Goal: Feedback & Contribution: Leave review/rating

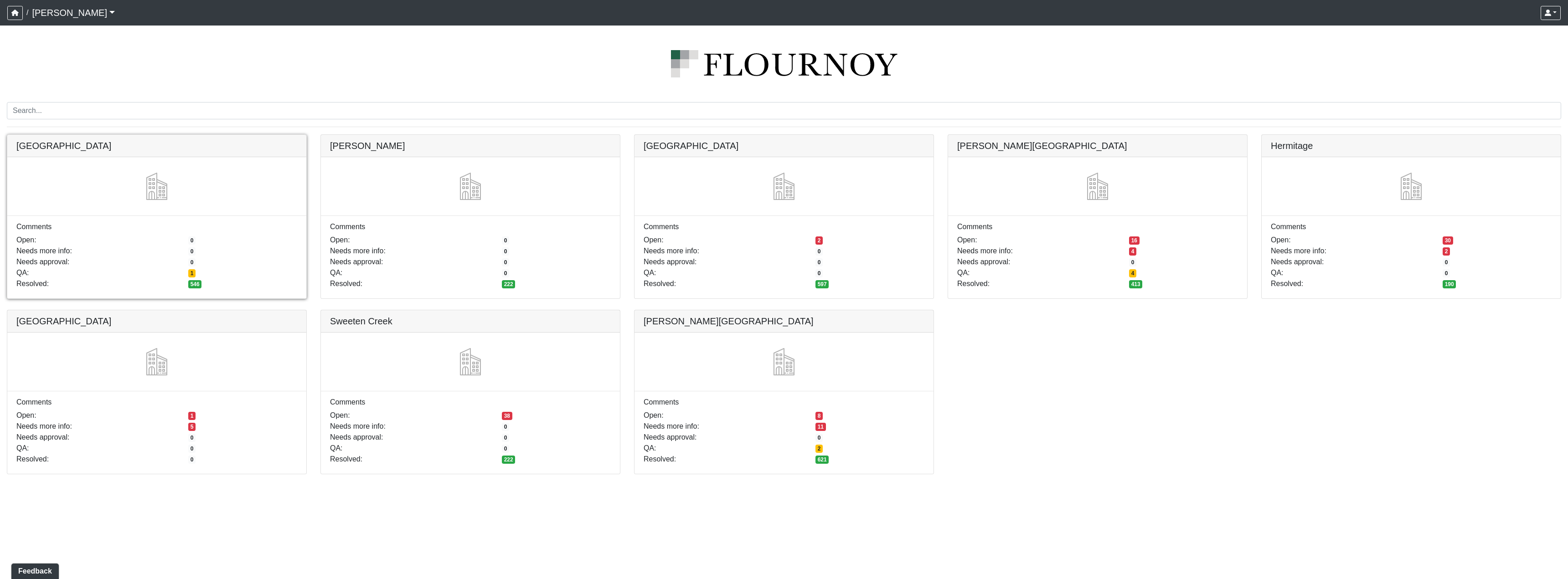
click at [219, 135] on link at bounding box center [156, 135] width 299 height 0
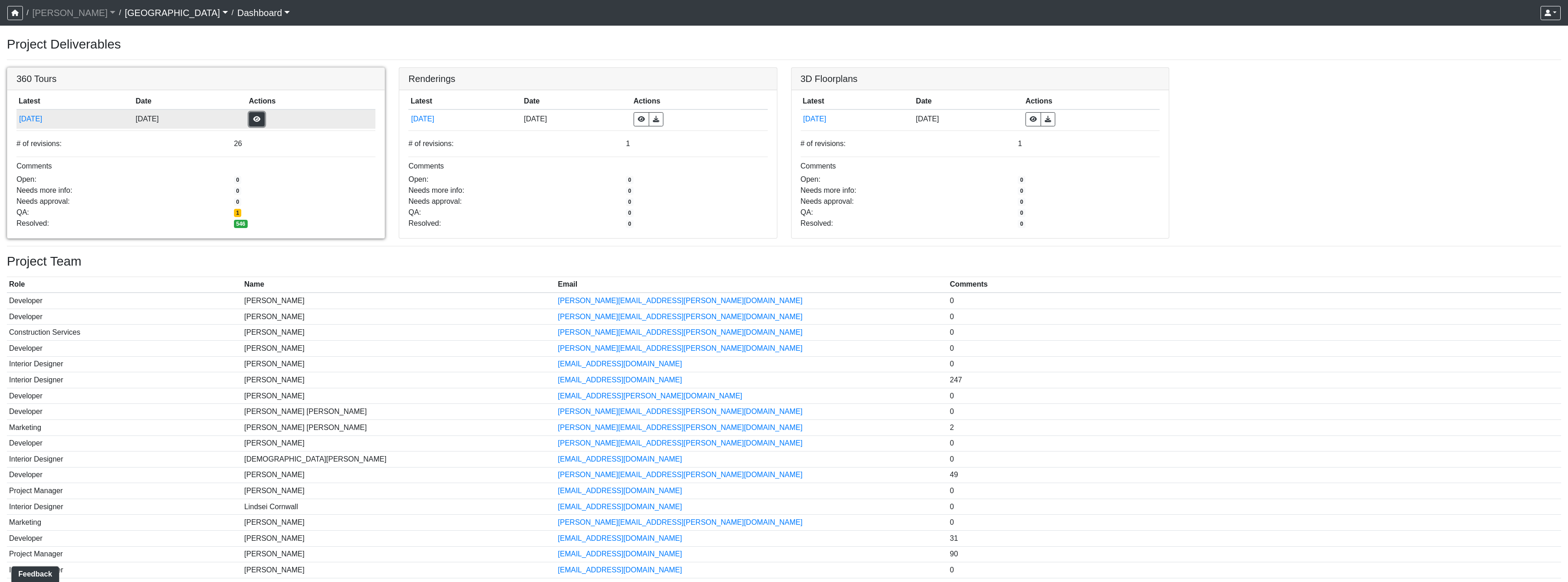
click at [265, 119] on button "button" at bounding box center [256, 119] width 15 height 14
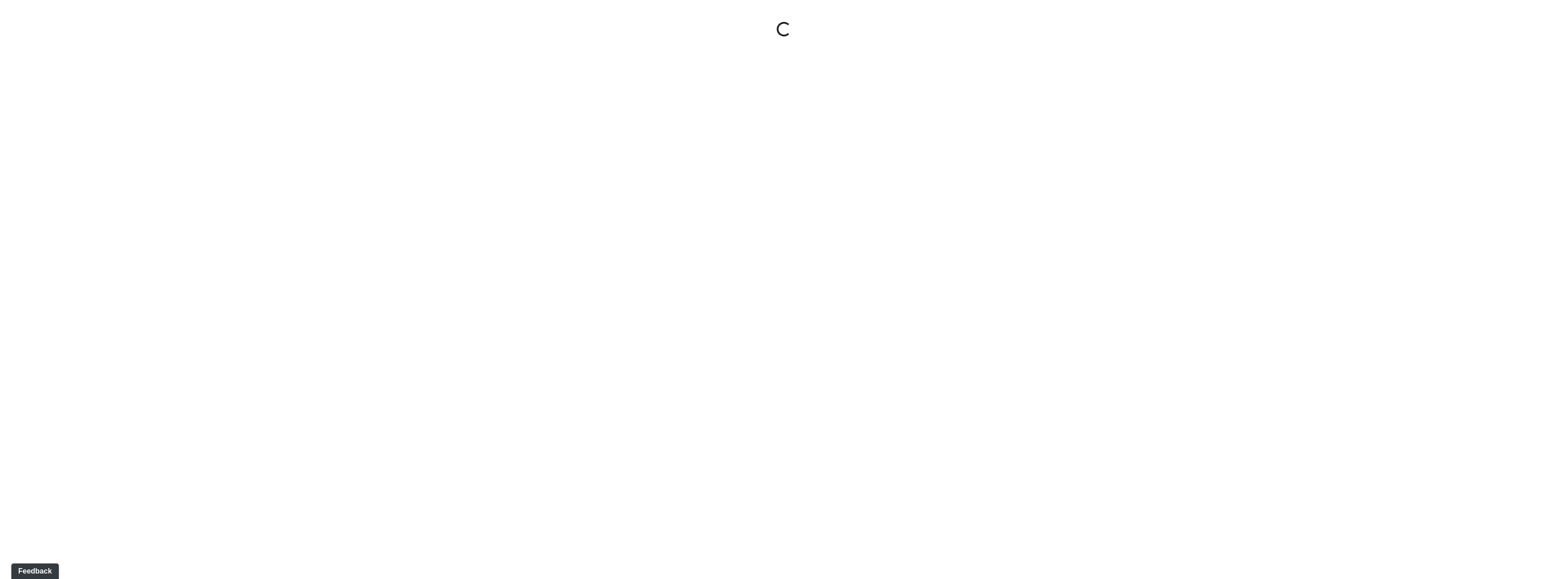
select select "nREVgdD8usBCEeVTsbMRRe"
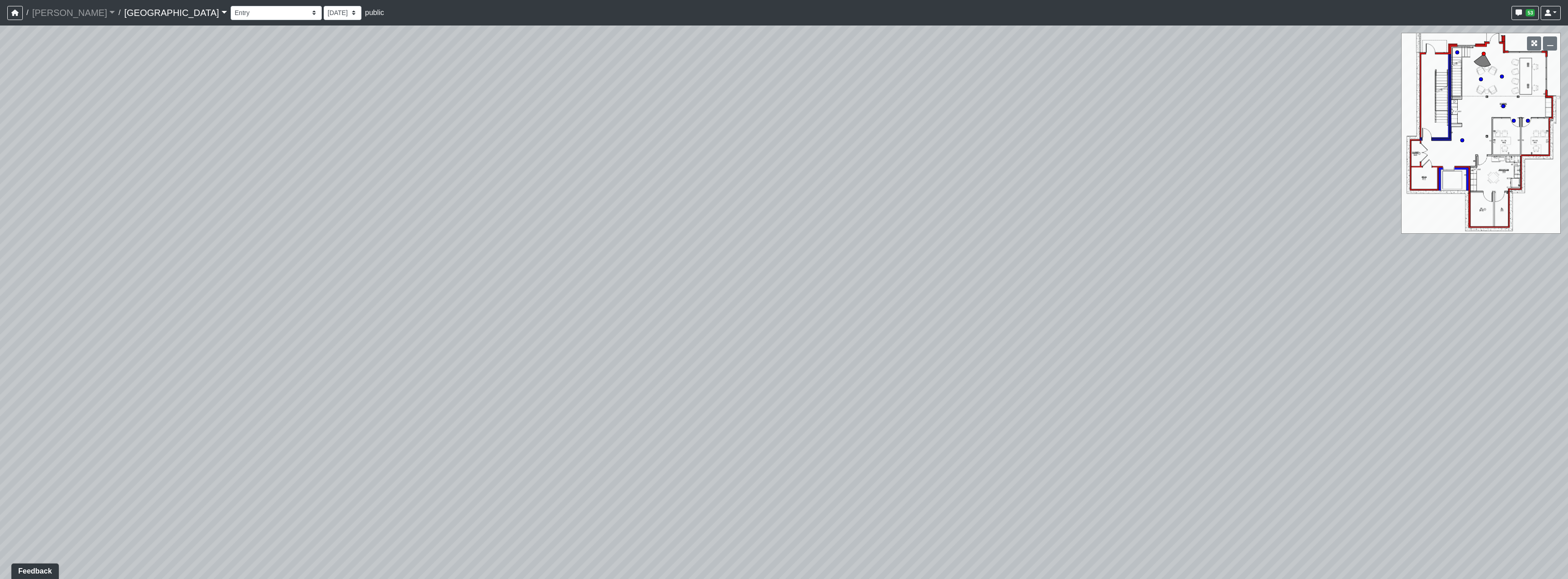
drag, startPoint x: 1030, startPoint y: 307, endPoint x: 623, endPoint y: 288, distance: 407.4
click at [553, 325] on div "Loading... Reception Desk Loading... Lobby Loading... Landing Loading... Create…" at bounding box center [784, 302] width 1568 height 553
drag, startPoint x: 753, startPoint y: 364, endPoint x: 975, endPoint y: 431, distance: 231.9
click at [975, 431] on div "Loading... Reception Desk Loading... Lobby Loading... Landing Loading... Create…" at bounding box center [784, 302] width 1568 height 553
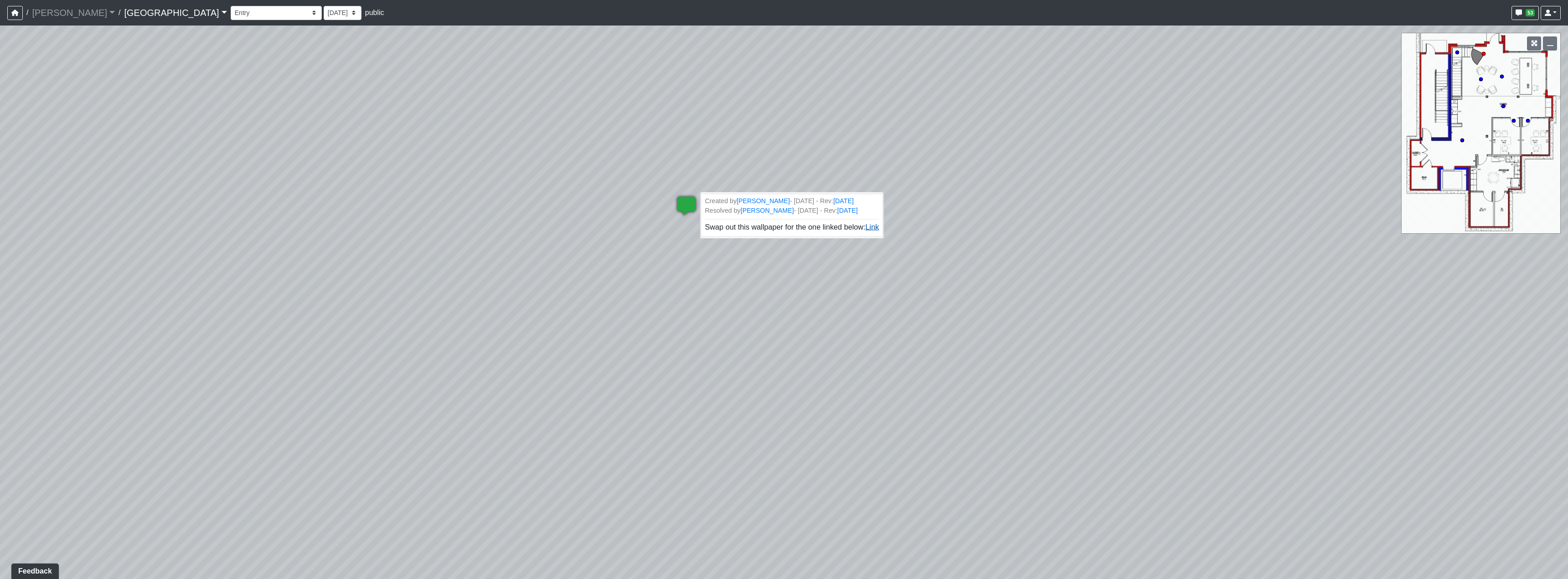
click at [866, 231] on link "Link" at bounding box center [872, 226] width 13 height 8
click at [231, 12] on select "Clubroom Lobby Courtyard Entry Kitchen Kitchen Stools Seating TV Lounge Banquet…" at bounding box center [276, 13] width 91 height 14
click at [136, 12] on link "Boiling Springs" at bounding box center [175, 13] width 102 height 18
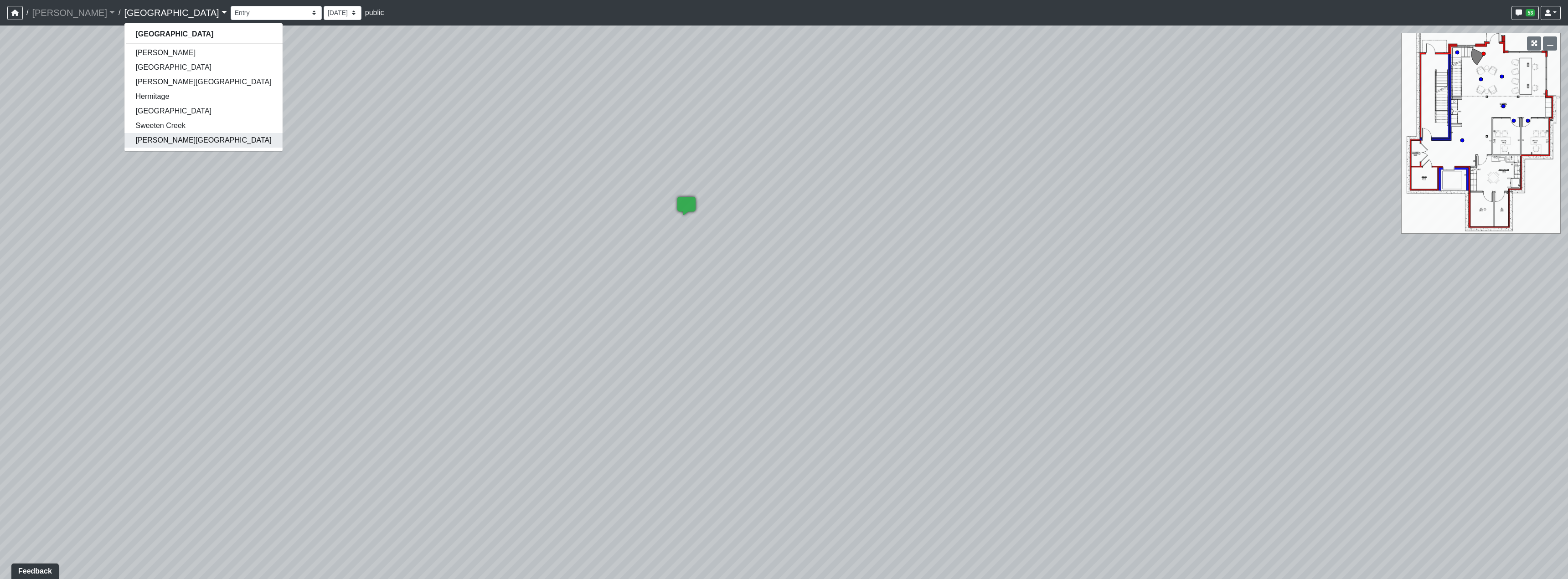
click at [131, 140] on link "[PERSON_NAME][GEOGRAPHIC_DATA]" at bounding box center [203, 140] width 158 height 15
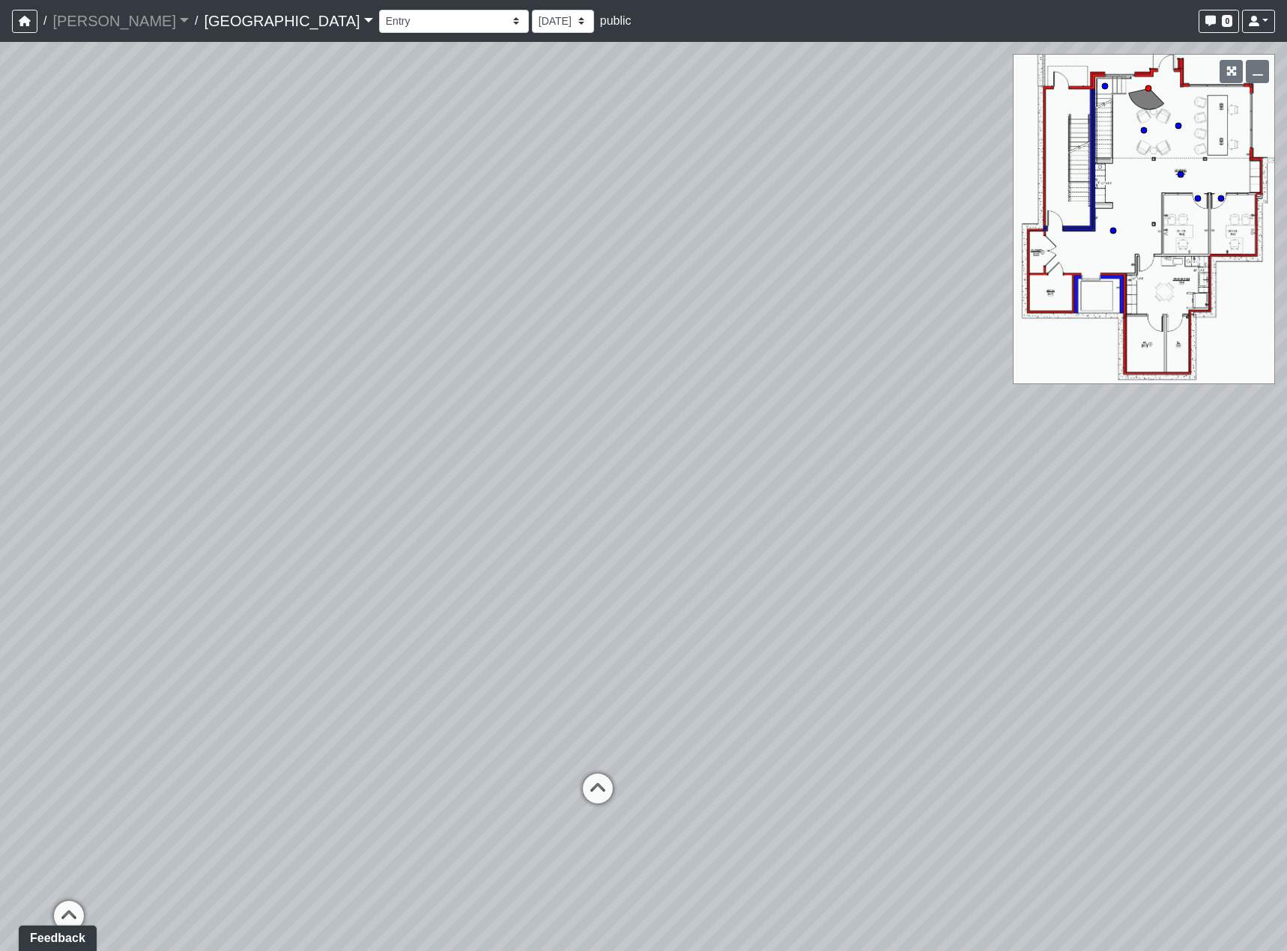
drag, startPoint x: 625, startPoint y: 619, endPoint x: 847, endPoint y: 690, distance: 233.5
click at [970, 732] on div "Loading... Reception Desk Loading... Lobby Loading... Landing" at bounding box center [643, 496] width 1287 height 909
drag, startPoint x: 394, startPoint y: 531, endPoint x: 854, endPoint y: 416, distance: 473.8
click at [854, 416] on div "Loading... Reception Desk Loading... Lobby Loading... Landing" at bounding box center [643, 496] width 1287 height 909
click at [598, 657] on icon at bounding box center [593, 665] width 45 height 45
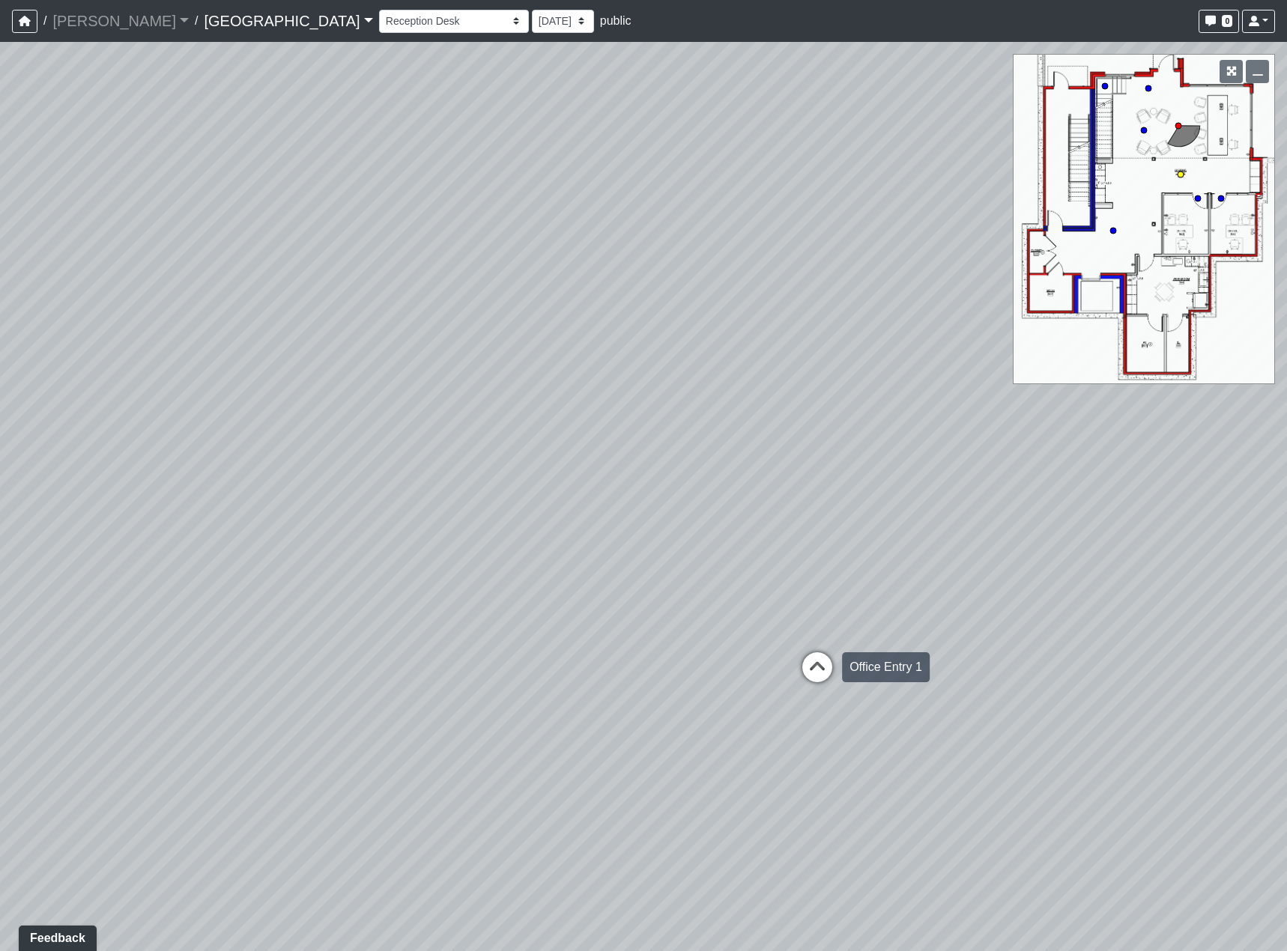
click at [807, 664] on icon at bounding box center [817, 674] width 45 height 45
drag, startPoint x: 476, startPoint y: 677, endPoint x: 579, endPoint y: 681, distance: 103.4
click at [579, 681] on div "Loading... Reception Desk Loading... Lobby Loading... Landing Loading... Entry …" at bounding box center [643, 496] width 1287 height 909
click at [492, 476] on icon at bounding box center [486, 468] width 45 height 45
drag, startPoint x: 657, startPoint y: 732, endPoint x: 517, endPoint y: 631, distance: 172.1
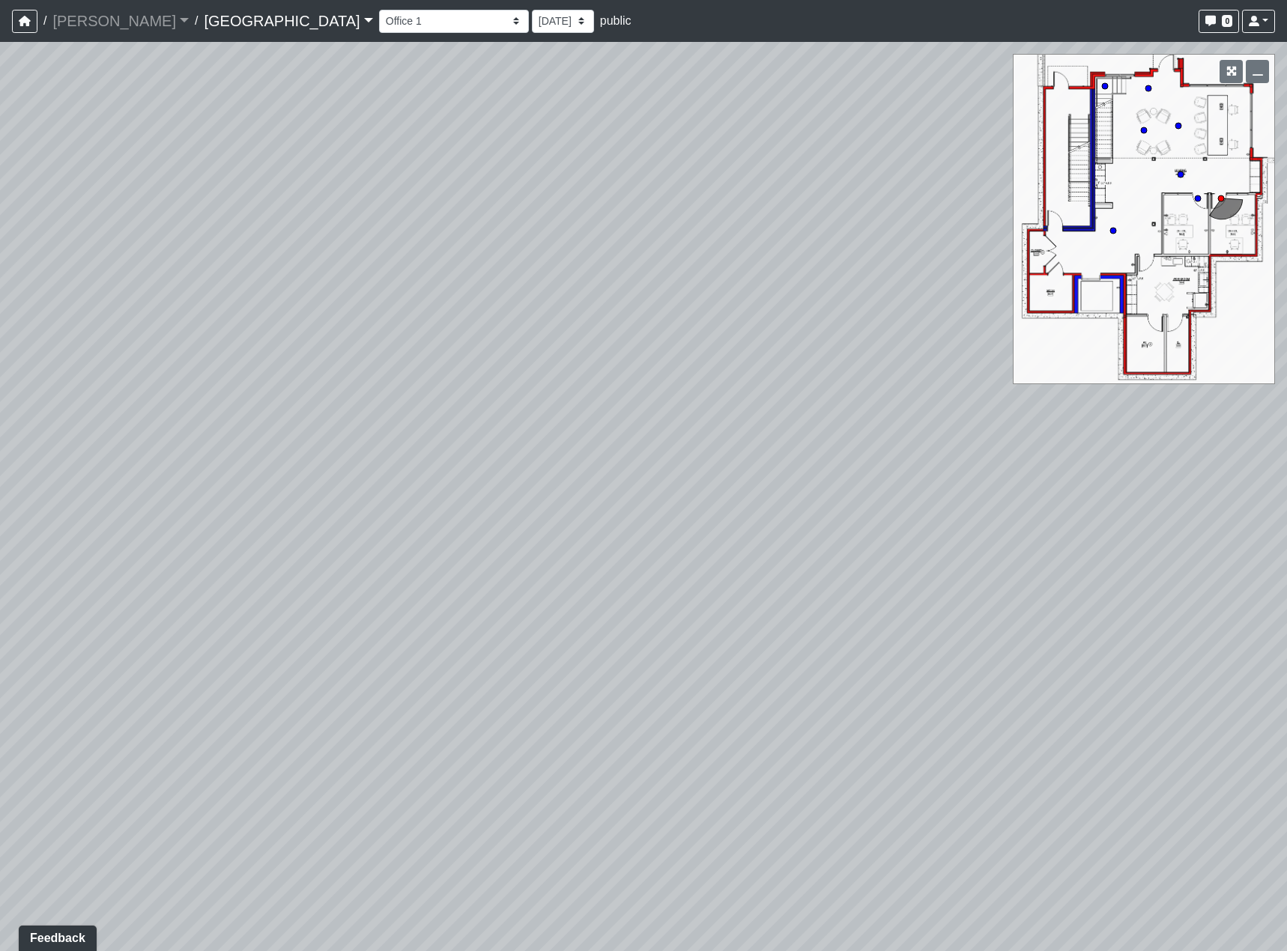
click at [353, 692] on div "Loading... Reception Desk Loading... Lobby Loading... Landing Loading... Entry …" at bounding box center [643, 496] width 1287 height 909
drag, startPoint x: 818, startPoint y: 611, endPoint x: 234, endPoint y: 547, distance: 587.6
click at [353, 582] on div "Loading... Reception Desk Loading... Lobby Loading... Landing Loading... Entry …" at bounding box center [643, 496] width 1287 height 909
drag, startPoint x: 626, startPoint y: 576, endPoint x: 576, endPoint y: 598, distance: 55.0
click at [576, 598] on div "Loading... Reception Desk Loading... Lobby Loading... Landing Loading... Entry …" at bounding box center [643, 496] width 1287 height 909
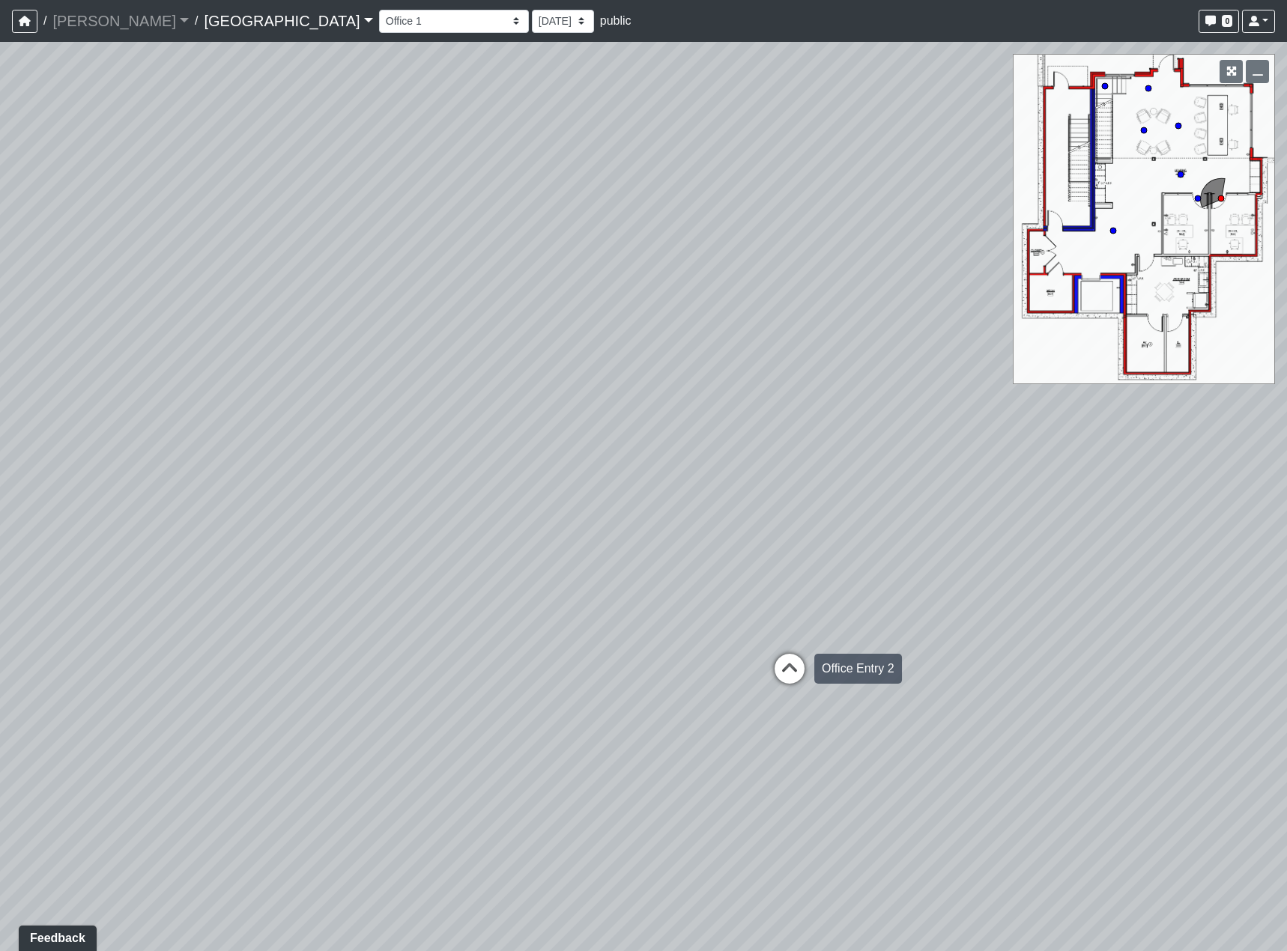
click at [792, 667] on icon at bounding box center [789, 676] width 45 height 45
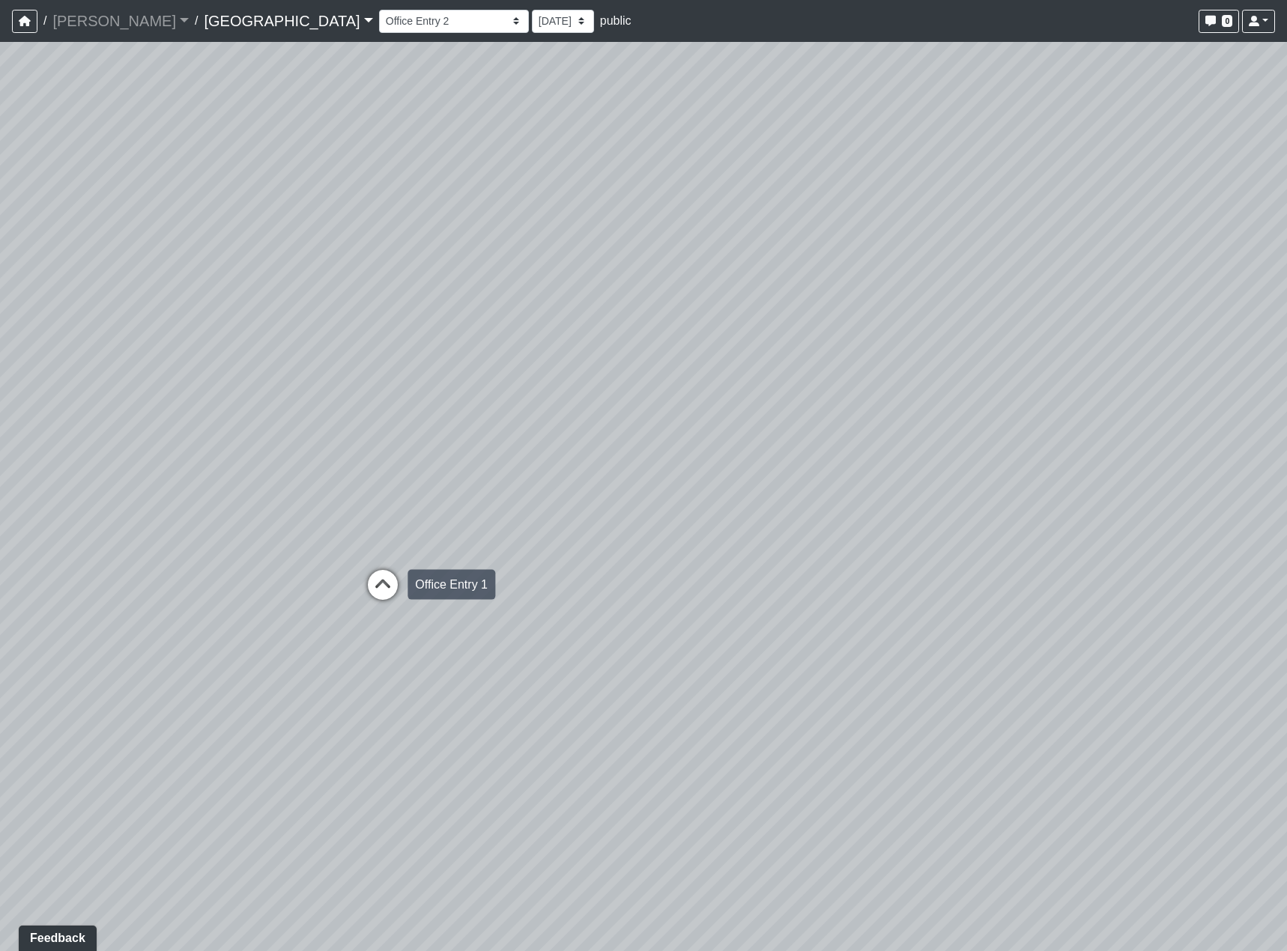
click at [384, 594] on icon at bounding box center [382, 592] width 45 height 45
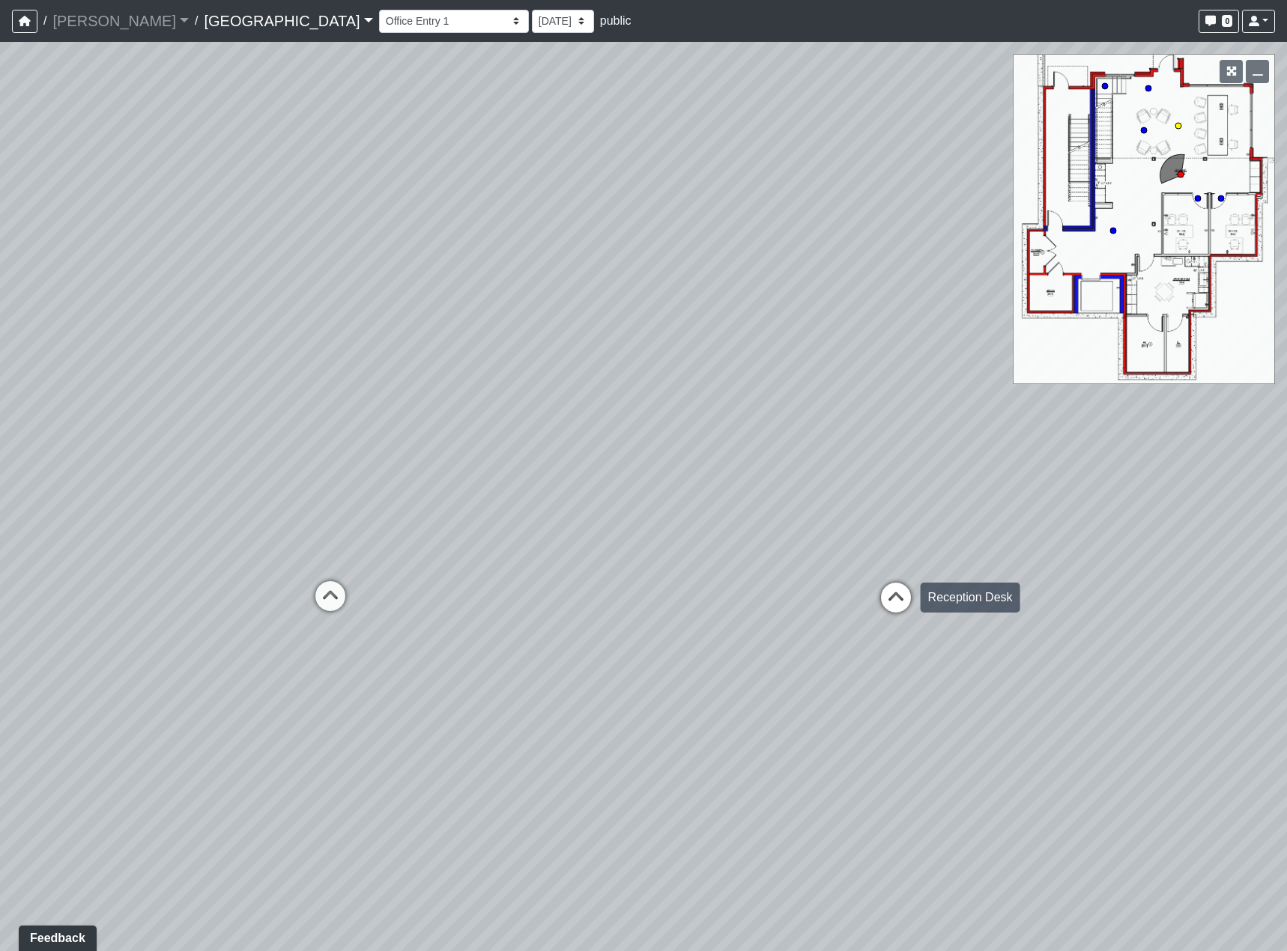
click at [897, 604] on icon at bounding box center [895, 605] width 45 height 45
click at [729, 595] on div "Loading... Reception Desk Loading... Lobby Loading... Landing Loading... Entry …" at bounding box center [643, 496] width 1287 height 909
click at [738, 600] on icon at bounding box center [757, 609] width 45 height 45
click at [368, 508] on icon at bounding box center [385, 506] width 45 height 45
drag, startPoint x: 634, startPoint y: 516, endPoint x: 768, endPoint y: 529, distance: 133.9
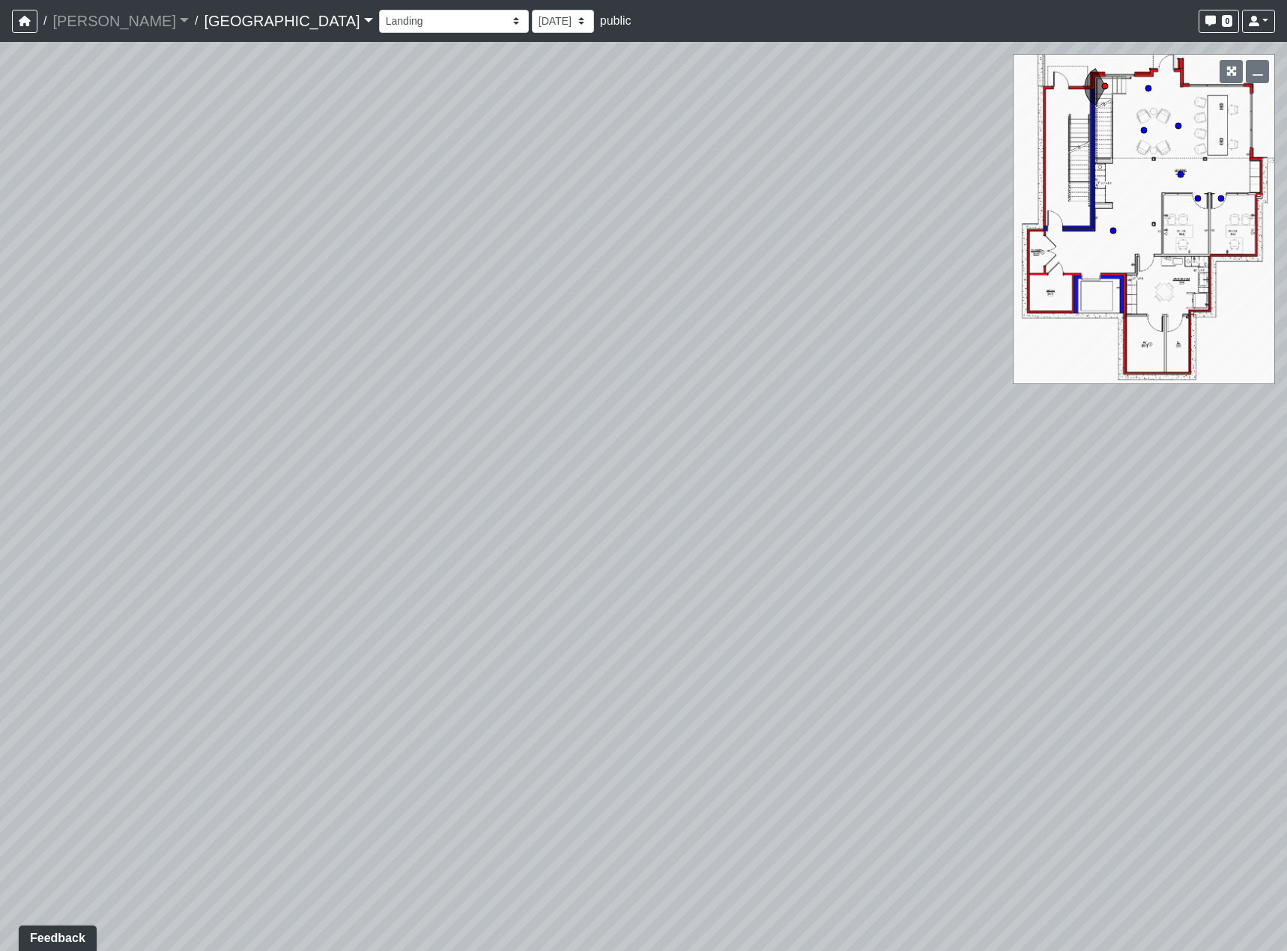
click at [717, 522] on div "Loading... Reception Desk Loading... Lobby Loading... Landing Loading... Entry …" at bounding box center [643, 496] width 1287 height 909
drag, startPoint x: 397, startPoint y: 480, endPoint x: 577, endPoint y: 532, distance: 187.0
click at [575, 531] on div "Loading... Reception Desk Loading... Lobby Loading... Landing Loading... Entry …" at bounding box center [643, 496] width 1287 height 909
click at [937, 266] on icon at bounding box center [946, 270] width 45 height 45
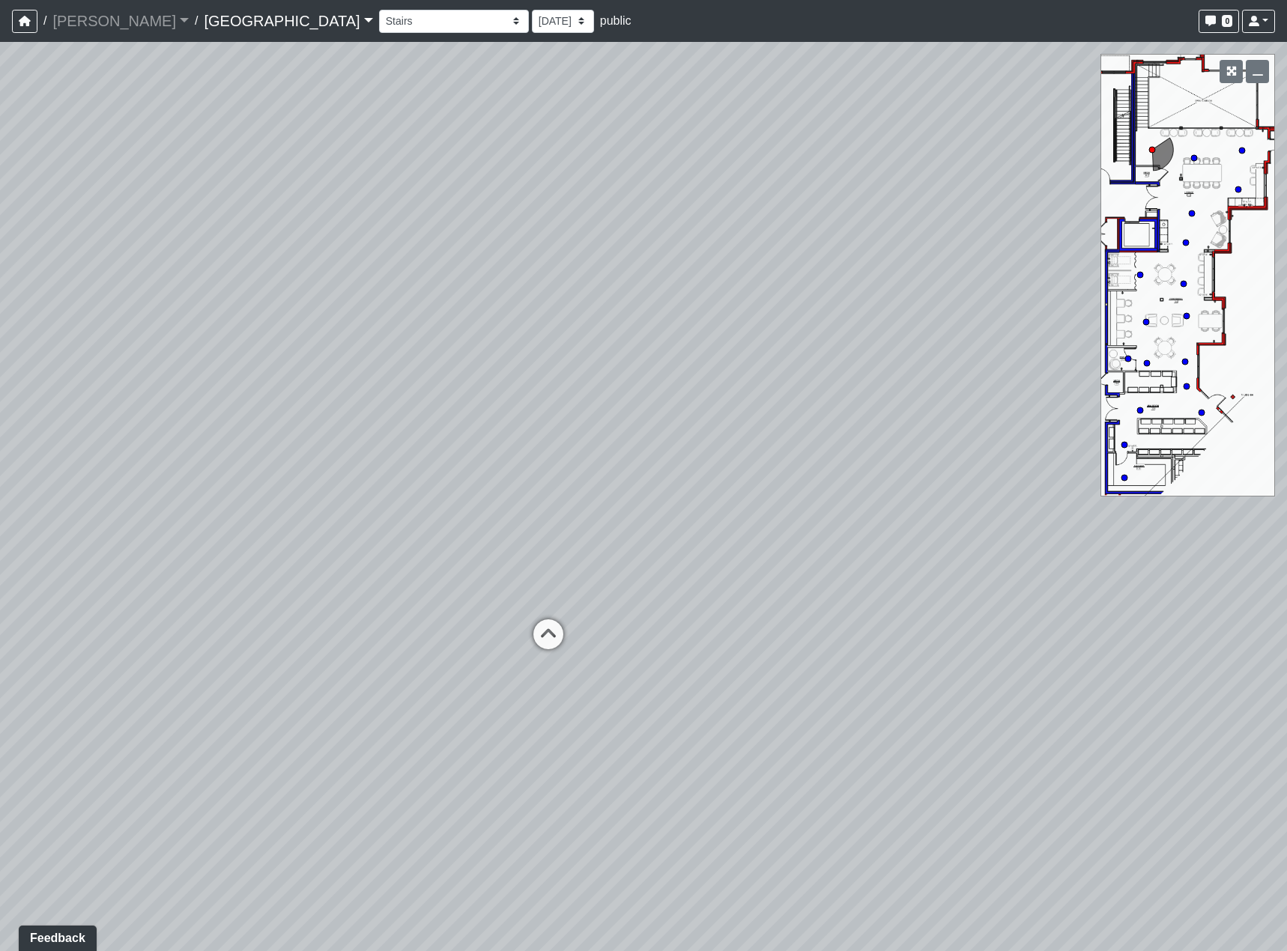
drag, startPoint x: 642, startPoint y: 591, endPoint x: 768, endPoint y: 616, distance: 128.2
click at [938, 539] on div "Loading... Reception Desk Loading... Lobby Loading... Landing Loading... Entry …" at bounding box center [643, 496] width 1287 height 909
click at [560, 639] on icon at bounding box center [569, 639] width 45 height 45
drag, startPoint x: 798, startPoint y: 708, endPoint x: 940, endPoint y: 703, distance: 141.6
click at [812, 698] on div "Loading... Reception Desk Loading... Lobby Loading... Landing Loading... Entry …" at bounding box center [643, 496] width 1287 height 909
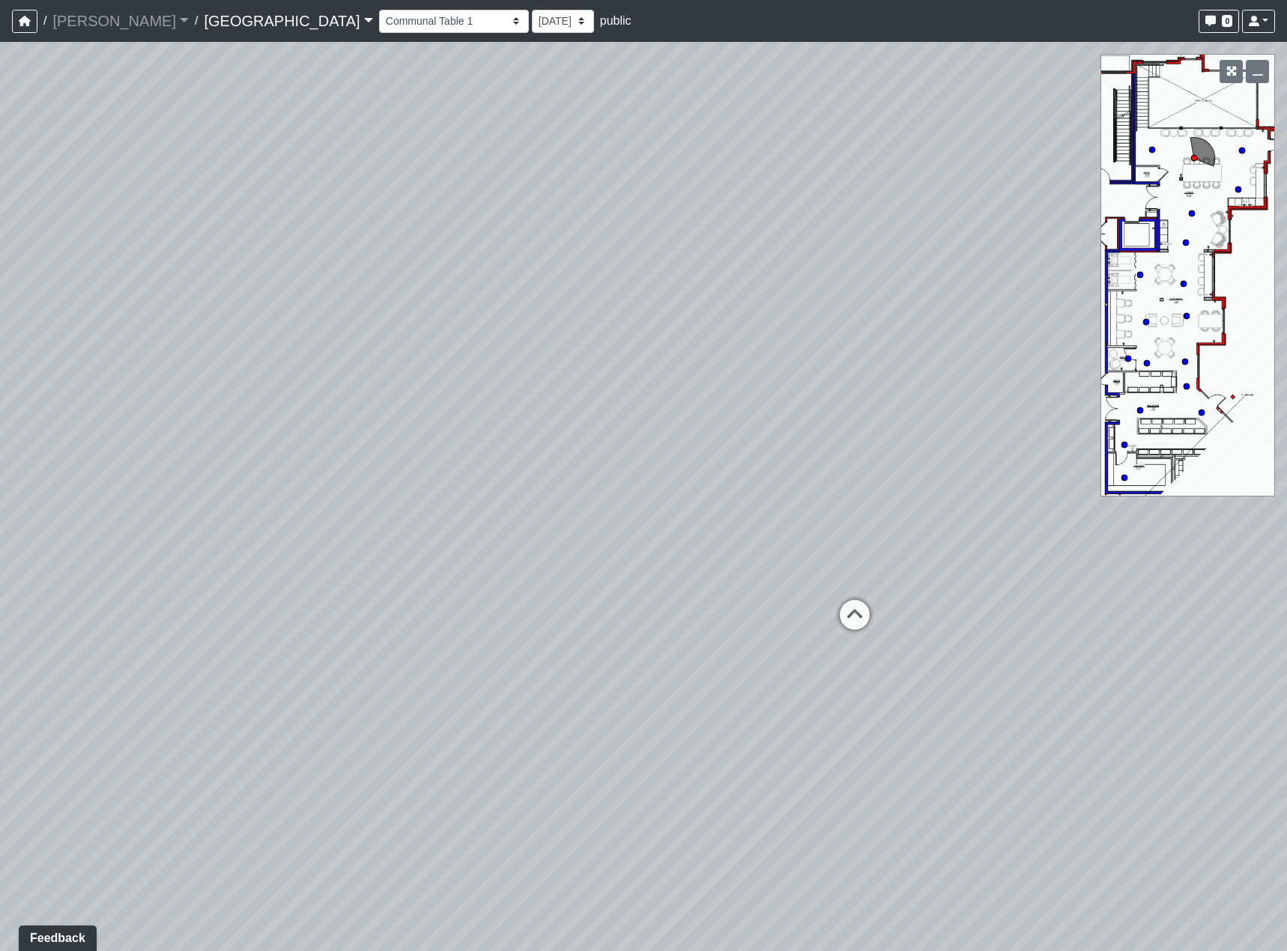
drag, startPoint x: 631, startPoint y: 602, endPoint x: 187, endPoint y: 507, distance: 453.4
click at [216, 515] on div "Loading... Reception Desk Loading... Lobby Loading... Landing Loading... Entry …" at bounding box center [643, 496] width 1287 height 909
drag, startPoint x: 701, startPoint y: 528, endPoint x: 854, endPoint y: 559, distance: 156.0
click at [851, 559] on div "Loading... Reception Desk Loading... Lobby Loading... Landing Loading... Entry …" at bounding box center [643, 496] width 1287 height 909
drag, startPoint x: 459, startPoint y: 510, endPoint x: 812, endPoint y: 594, distance: 363.3
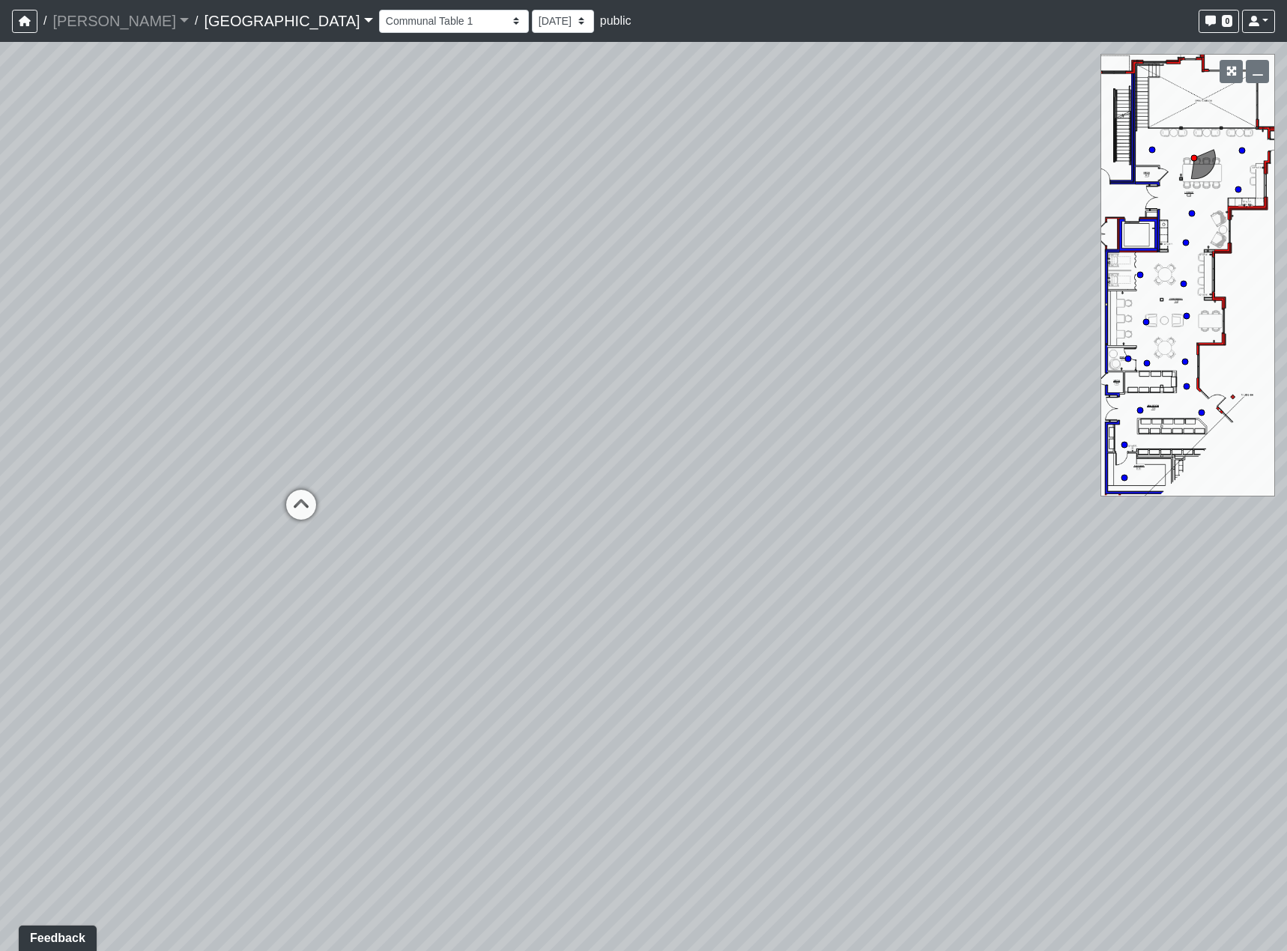
click at [812, 594] on div "Loading... Reception Desk Loading... Lobby Loading... Landing Loading... Entry …" at bounding box center [643, 496] width 1287 height 909
click at [574, 541] on icon at bounding box center [561, 525] width 45 height 45
drag, startPoint x: 343, startPoint y: 634, endPoint x: 1001, endPoint y: 620, distance: 658.4
click at [817, 620] on div "Loading... Reception Desk Loading... Lobby Loading... Landing Loading... Entry …" at bounding box center [643, 496] width 1287 height 909
drag, startPoint x: 559, startPoint y: 496, endPoint x: 841, endPoint y: 574, distance: 292.1
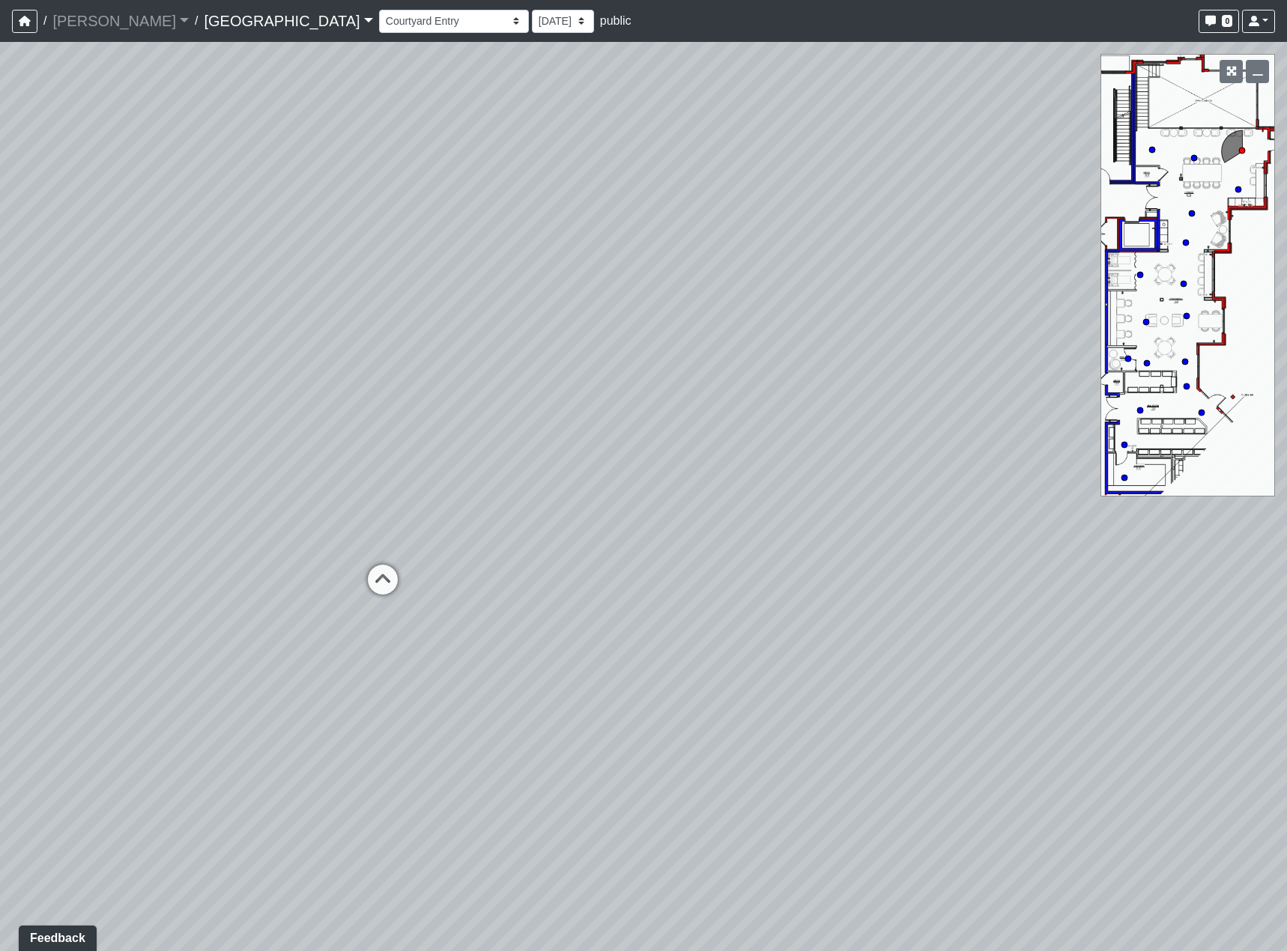
click at [841, 574] on div "Loading... Reception Desk Loading... Lobby Loading... Landing Loading... Entry …" at bounding box center [643, 496] width 1287 height 909
drag, startPoint x: 333, startPoint y: 568, endPoint x: 885, endPoint y: 563, distance: 551.9
click at [885, 563] on div "Loading... Reception Desk Loading... Lobby Loading... Landing Loading... Entry …" at bounding box center [643, 496] width 1287 height 909
drag, startPoint x: 598, startPoint y: 503, endPoint x: 395, endPoint y: 552, distance: 209.4
click at [395, 552] on div "Loading... Reception Desk Loading... Lobby Loading... Landing Loading... Entry …" at bounding box center [643, 496] width 1287 height 909
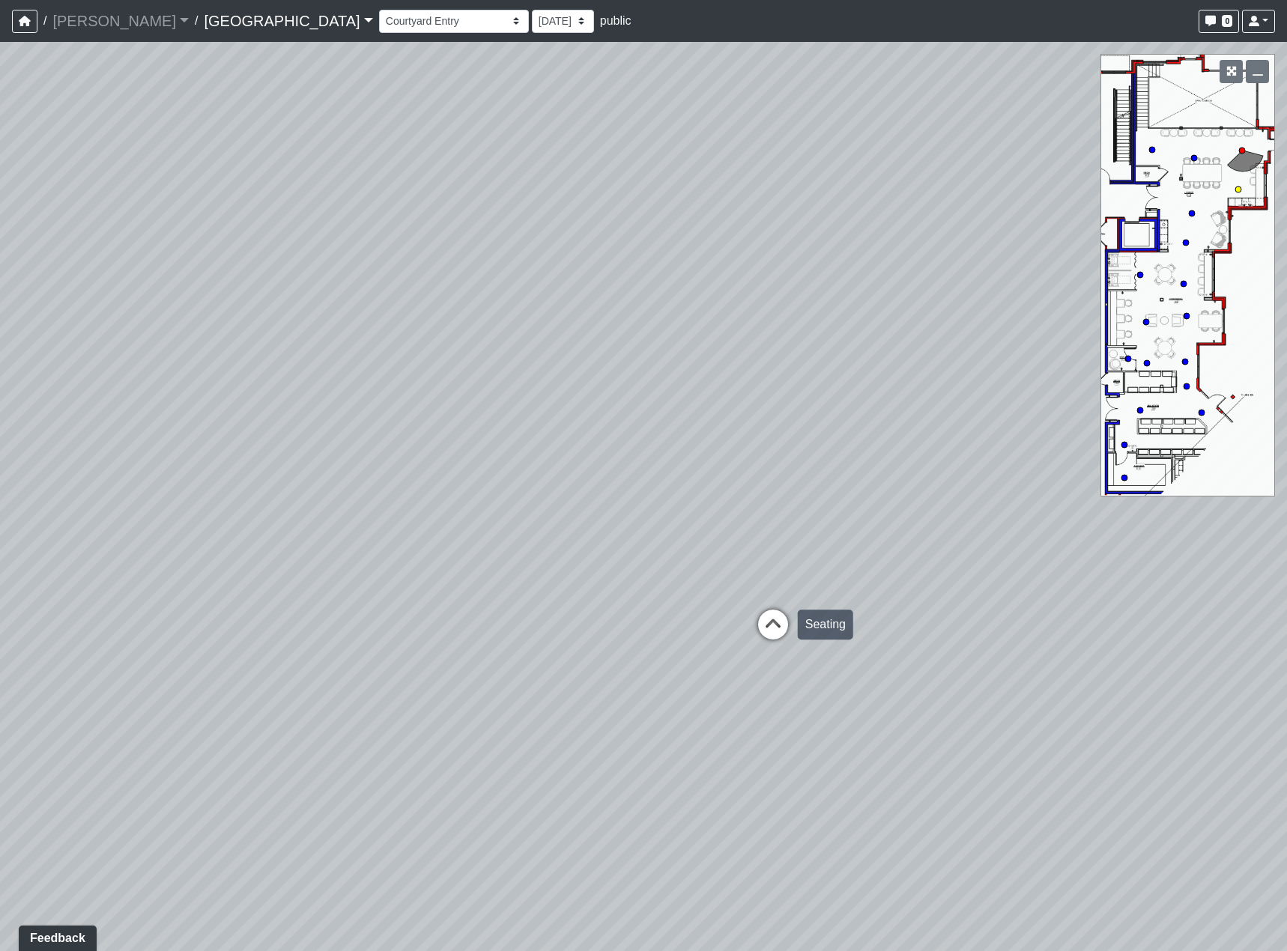
click at [773, 618] on icon at bounding box center [772, 632] width 45 height 45
drag, startPoint x: 767, startPoint y: 643, endPoint x: 553, endPoint y: 629, distance: 214.6
click at [579, 632] on div "Loading... Reception Desk Loading... Lobby Loading... Landing Loading... Entry …" at bounding box center [643, 496] width 1287 height 909
click at [547, 568] on icon at bounding box center [542, 561] width 45 height 45
drag, startPoint x: 437, startPoint y: 595, endPoint x: 589, endPoint y: 651, distance: 161.1
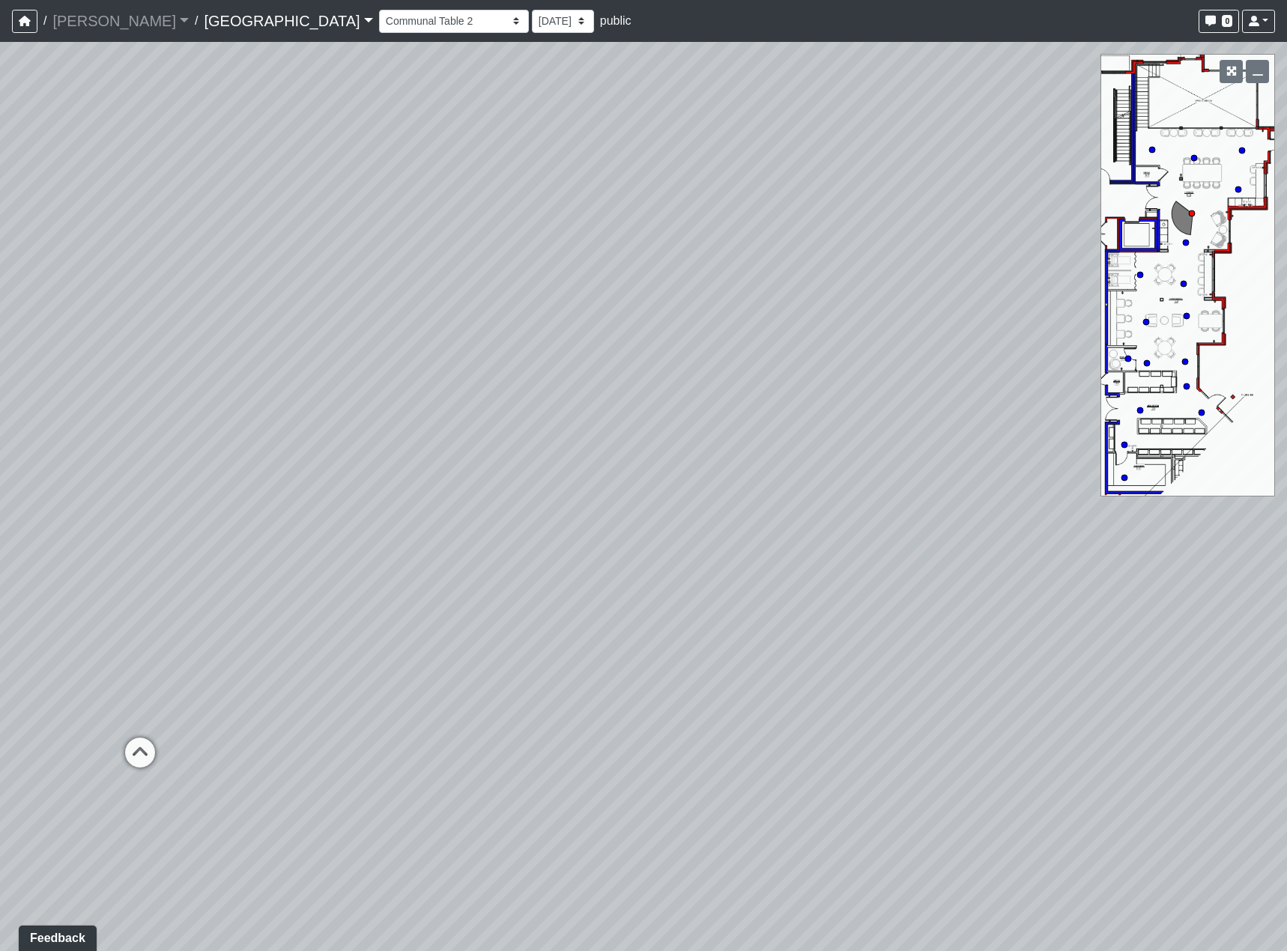
click at [589, 651] on div "Loading... Reception Desk Loading... Lobby Loading... Landing Loading... Entry …" at bounding box center [643, 496] width 1287 height 909
drag, startPoint x: 535, startPoint y: 643, endPoint x: 828, endPoint y: 666, distance: 294.4
click at [828, 666] on div "Loading... Reception Desk Loading... Lobby Loading... Landing Loading... Entry …" at bounding box center [643, 496] width 1287 height 909
drag, startPoint x: 656, startPoint y: 679, endPoint x: 954, endPoint y: 616, distance: 304.8
click at [954, 616] on div "Loading... Reception Desk Loading... Lobby Loading... Landing Loading... Entry …" at bounding box center [643, 496] width 1287 height 909
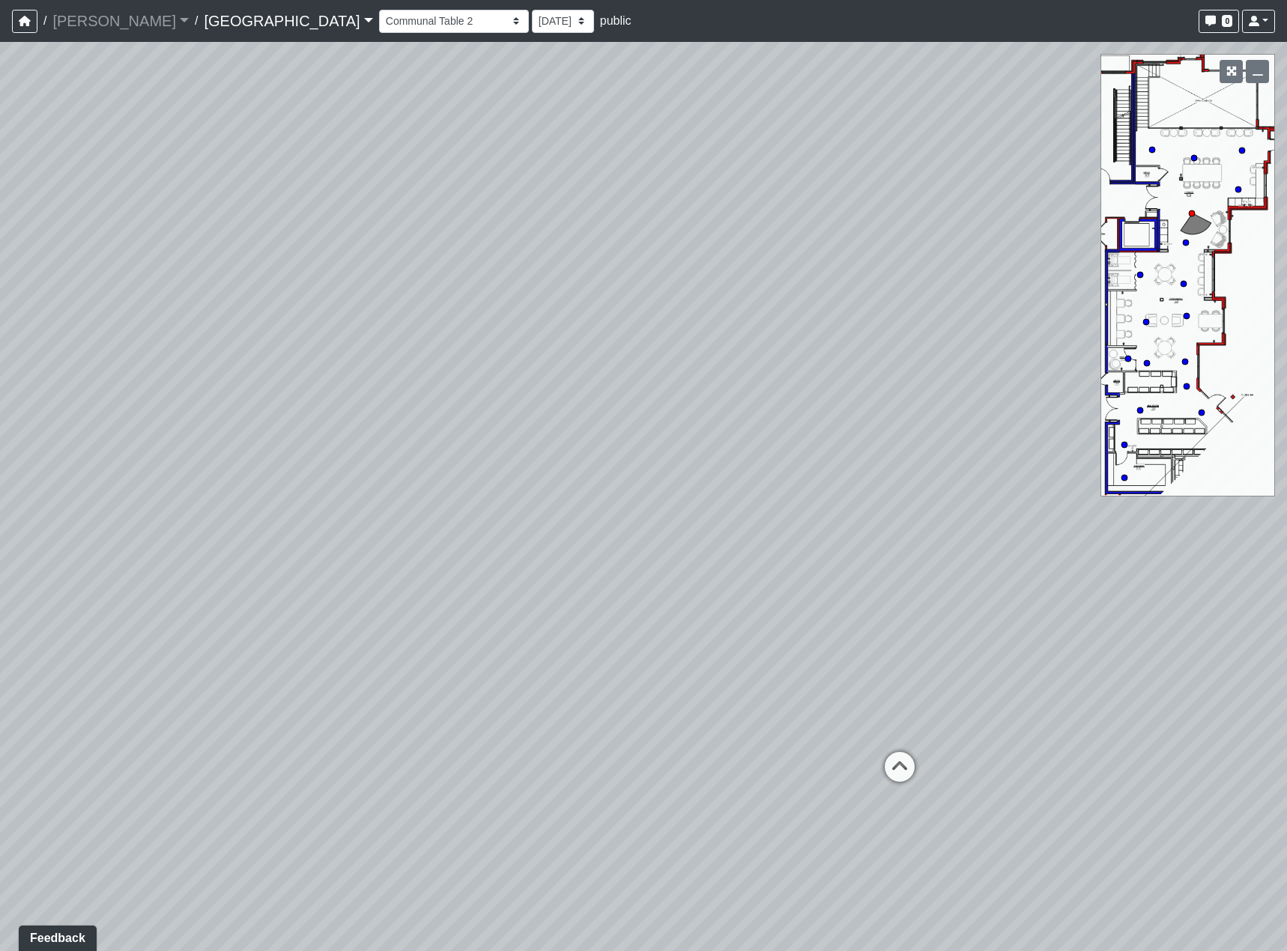
drag, startPoint x: 569, startPoint y: 535, endPoint x: 733, endPoint y: 629, distance: 189.2
click at [702, 592] on div "Loading... Reception Desk Loading... Lobby Loading... Landing Loading... Entry …" at bounding box center [643, 496] width 1287 height 909
click at [777, 734] on icon at bounding box center [769, 755] width 45 height 45
click at [679, 742] on icon at bounding box center [671, 745] width 45 height 45
click at [670, 733] on icon at bounding box center [651, 751] width 45 height 45
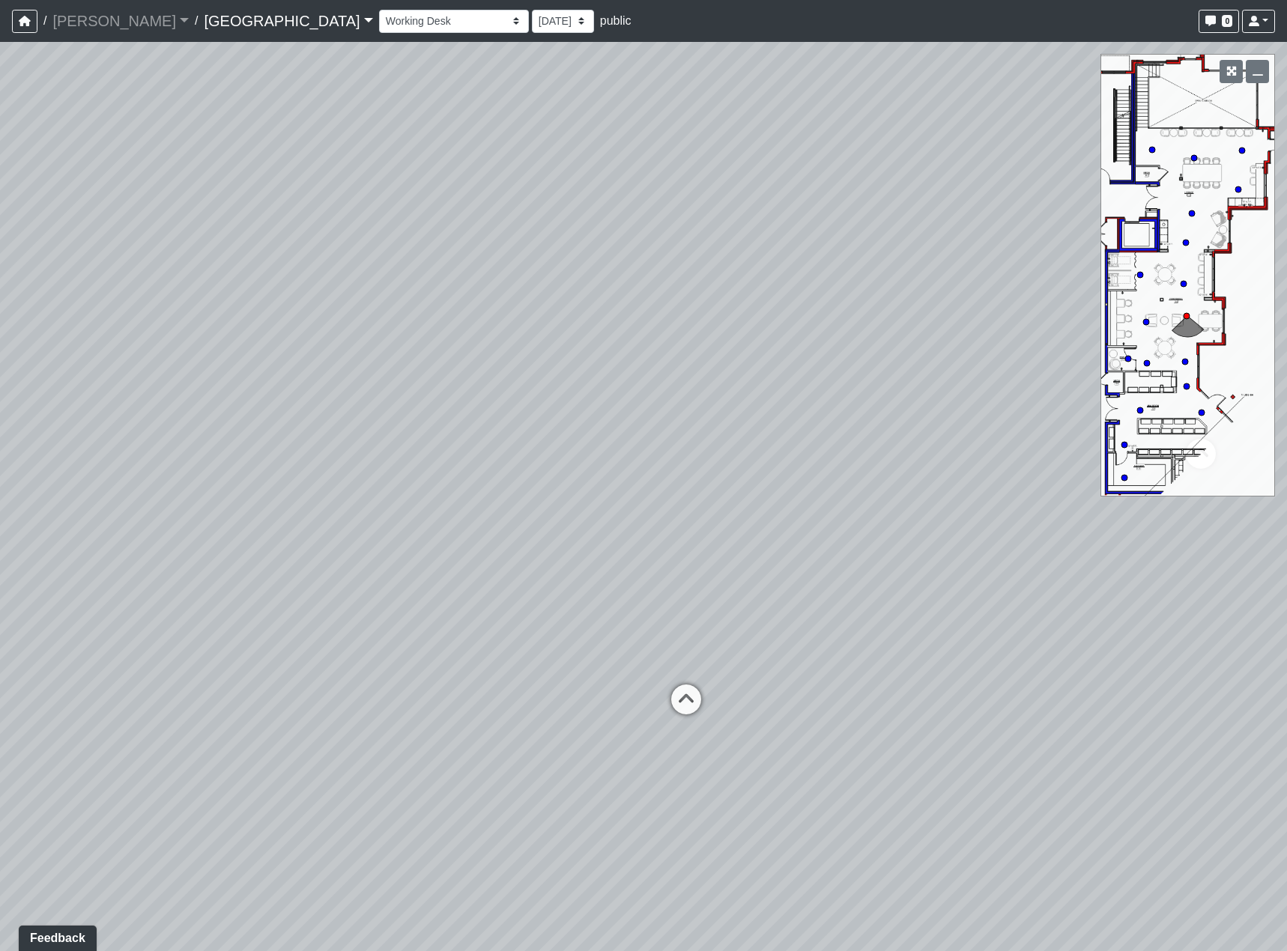
drag, startPoint x: 474, startPoint y: 712, endPoint x: 980, endPoint y: 715, distance: 506.2
click at [827, 711] on div "Loading... Reception Desk Loading... Lobby Loading... Landing Loading... Entry …" at bounding box center [643, 496] width 1287 height 909
drag, startPoint x: 884, startPoint y: 716, endPoint x: 237, endPoint y: 639, distance: 652.3
click at [298, 645] on div "Loading... Reception Desk Loading... Lobby Loading... Landing Loading... Entry …" at bounding box center [643, 496] width 1287 height 909
drag, startPoint x: 896, startPoint y: 586, endPoint x: 583, endPoint y: 645, distance: 318.4
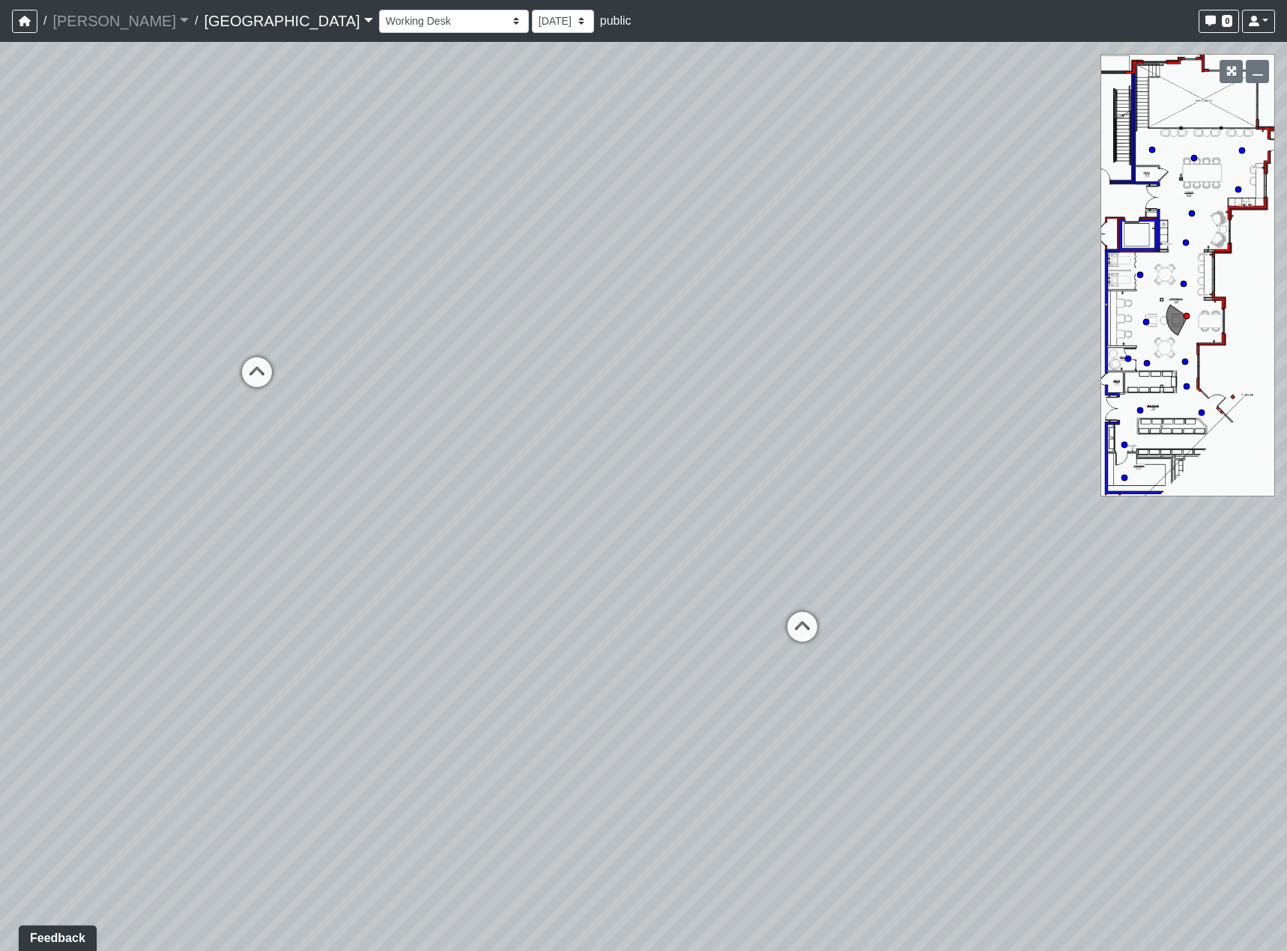
click at [483, 687] on div "Loading... Reception Desk Loading... Lobby Loading... Landing Loading... Entry …" at bounding box center [643, 496] width 1287 height 909
drag, startPoint x: 925, startPoint y: 592, endPoint x: 285, endPoint y: 609, distance: 640.5
click at [285, 609] on div "Loading... Reception Desk Loading... Lobby Loading... Landing Loading... Entry …" at bounding box center [643, 496] width 1287 height 909
drag, startPoint x: 287, startPoint y: 609, endPoint x: 875, endPoint y: 620, distance: 588.7
click at [875, 620] on div "Loading... Reception Desk Loading... Lobby Loading... Landing Loading... Entry …" at bounding box center [643, 496] width 1287 height 909
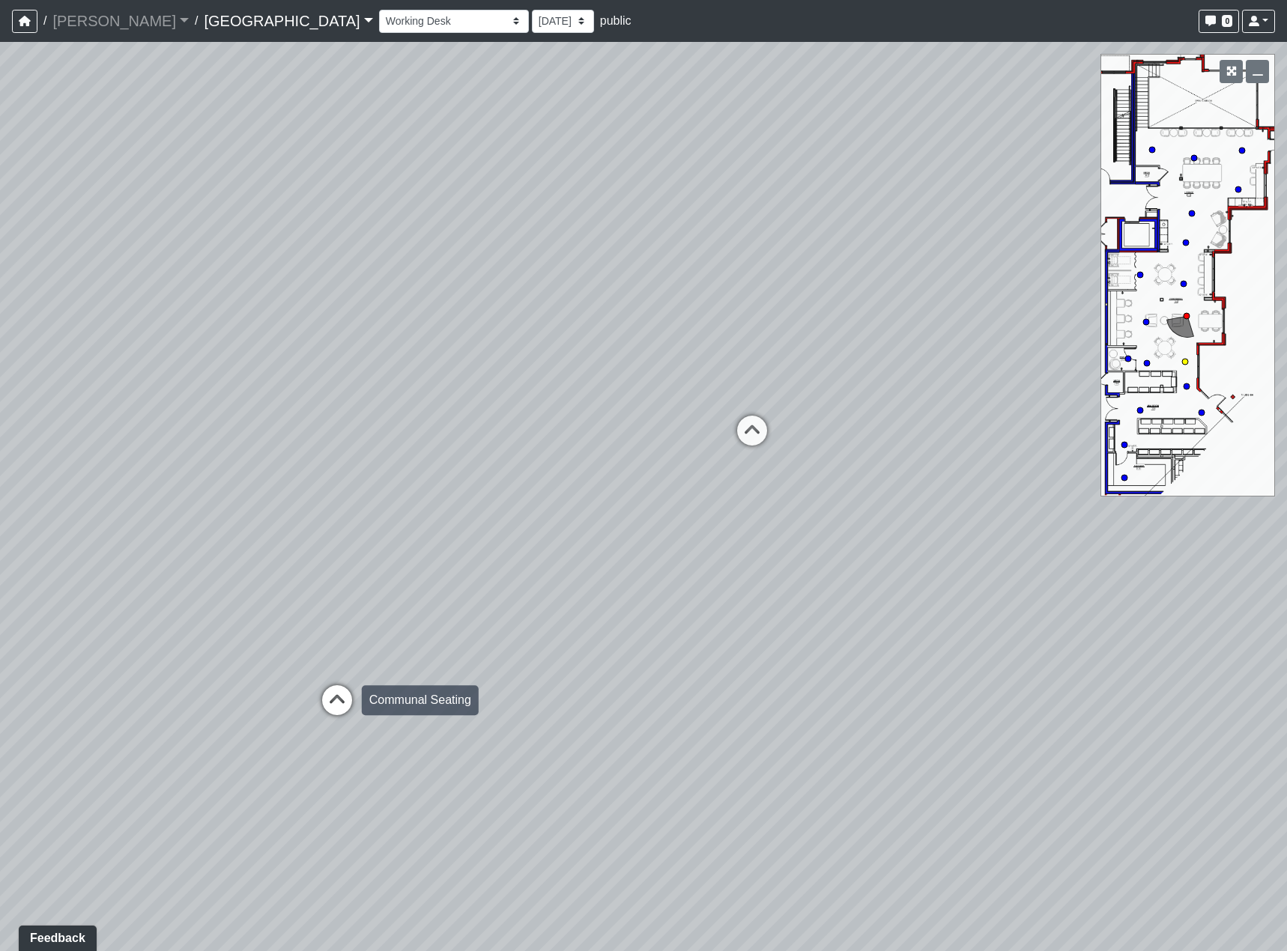
click at [330, 704] on icon at bounding box center [337, 707] width 45 height 45
drag, startPoint x: 919, startPoint y: 690, endPoint x: 202, endPoint y: 642, distance: 718.2
click at [300, 649] on div "Loading... Reception Desk Loading... Lobby Loading... Landing Loading... Entry …" at bounding box center [643, 496] width 1287 height 909
drag, startPoint x: 306, startPoint y: 608, endPoint x: 595, endPoint y: 572, distance: 290.5
click at [612, 578] on div "Loading... Reception Desk Loading... Lobby Loading... Landing Loading... Entry …" at bounding box center [643, 496] width 1287 height 909
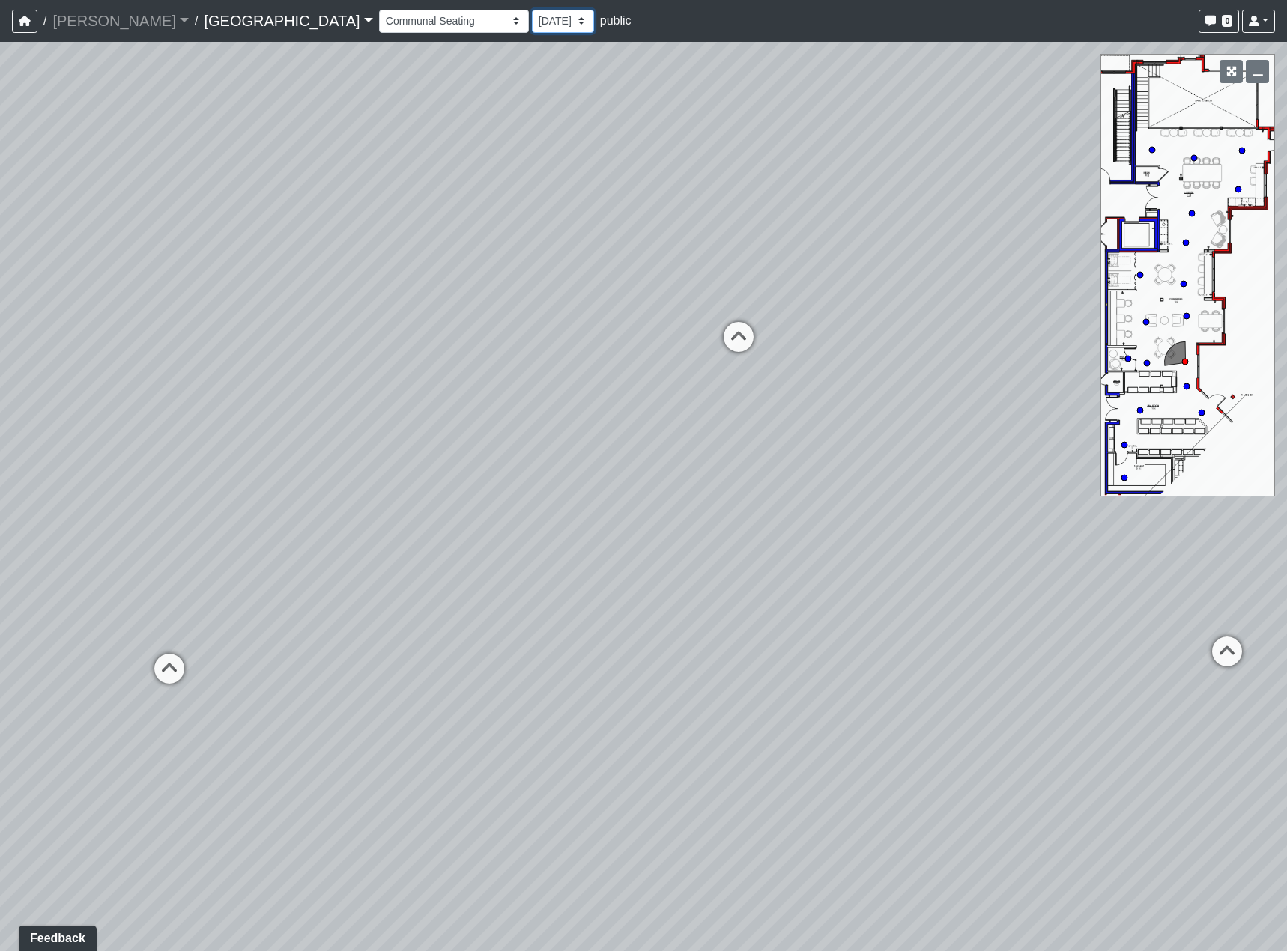
click at [532, 10] on select "9/17/2025 7/1/2025 5/30/2025 5/22/2025 5/13/2025 5/7/2025 5/5/2025 4/21/2025 4/…" at bounding box center [563, 21] width 62 height 23
drag, startPoint x: 177, startPoint y: 440, endPoint x: 1104, endPoint y: 440, distance: 927.1
click at [1054, 434] on div "Loading... Reception Desk Loading... Lobby Loading... Landing Loading... Entry …" at bounding box center [643, 496] width 1287 height 909
drag
click at [714, 464] on div "Loading... Reception Desk Loading... Lobby Loading... Landing Loading... Entry …" at bounding box center [643, 496] width 1287 height 909
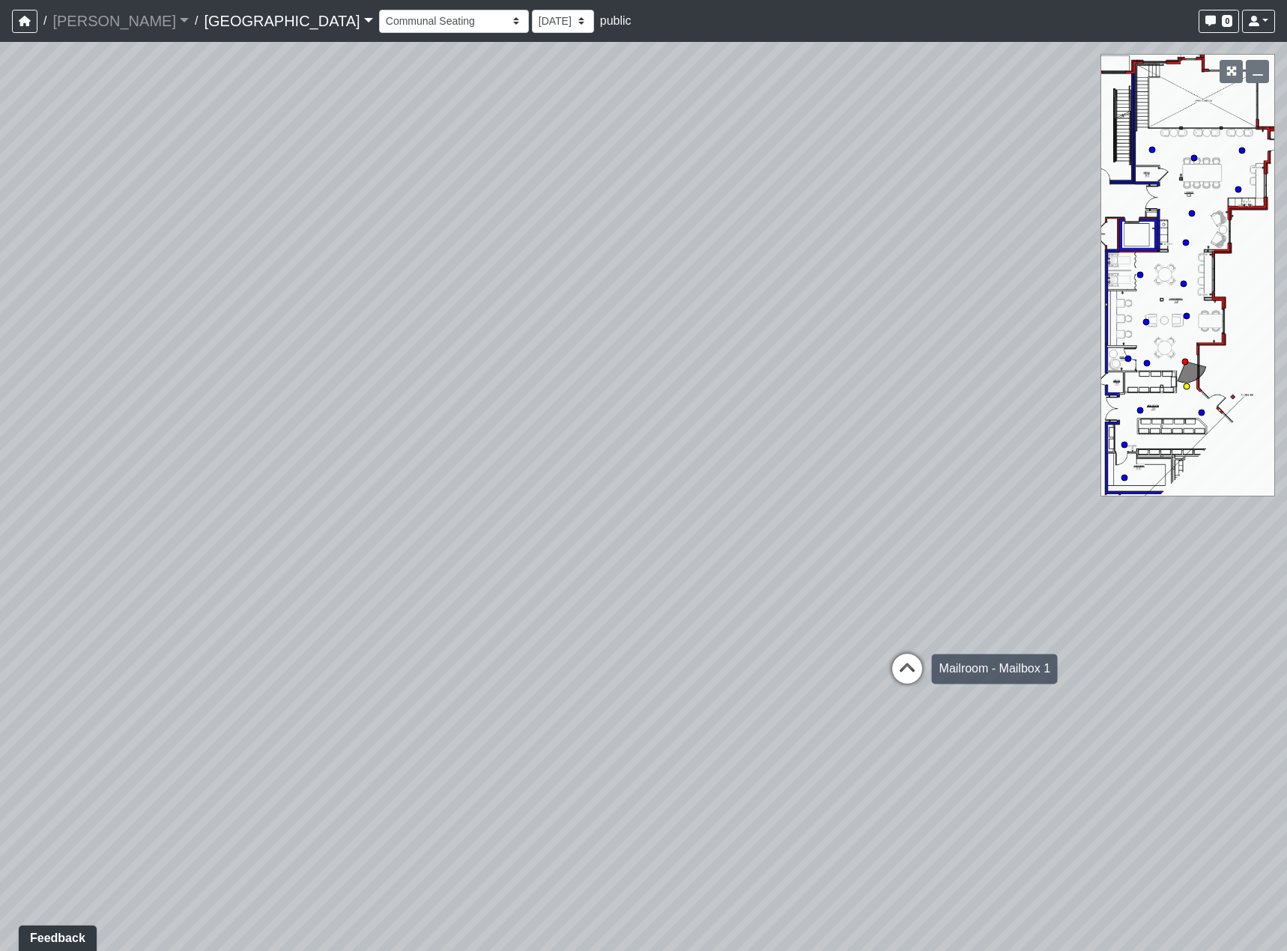
click at [896, 672] on icon at bounding box center [906, 676] width 45 height 45
click at [672, 556] on div "Loading... Reception Desk Loading... Lobby Loading... Landing Loading... Entry …" at bounding box center [643, 496] width 1287 height 909
click at [744, 669] on icon at bounding box center [744, 688] width 45 height 45
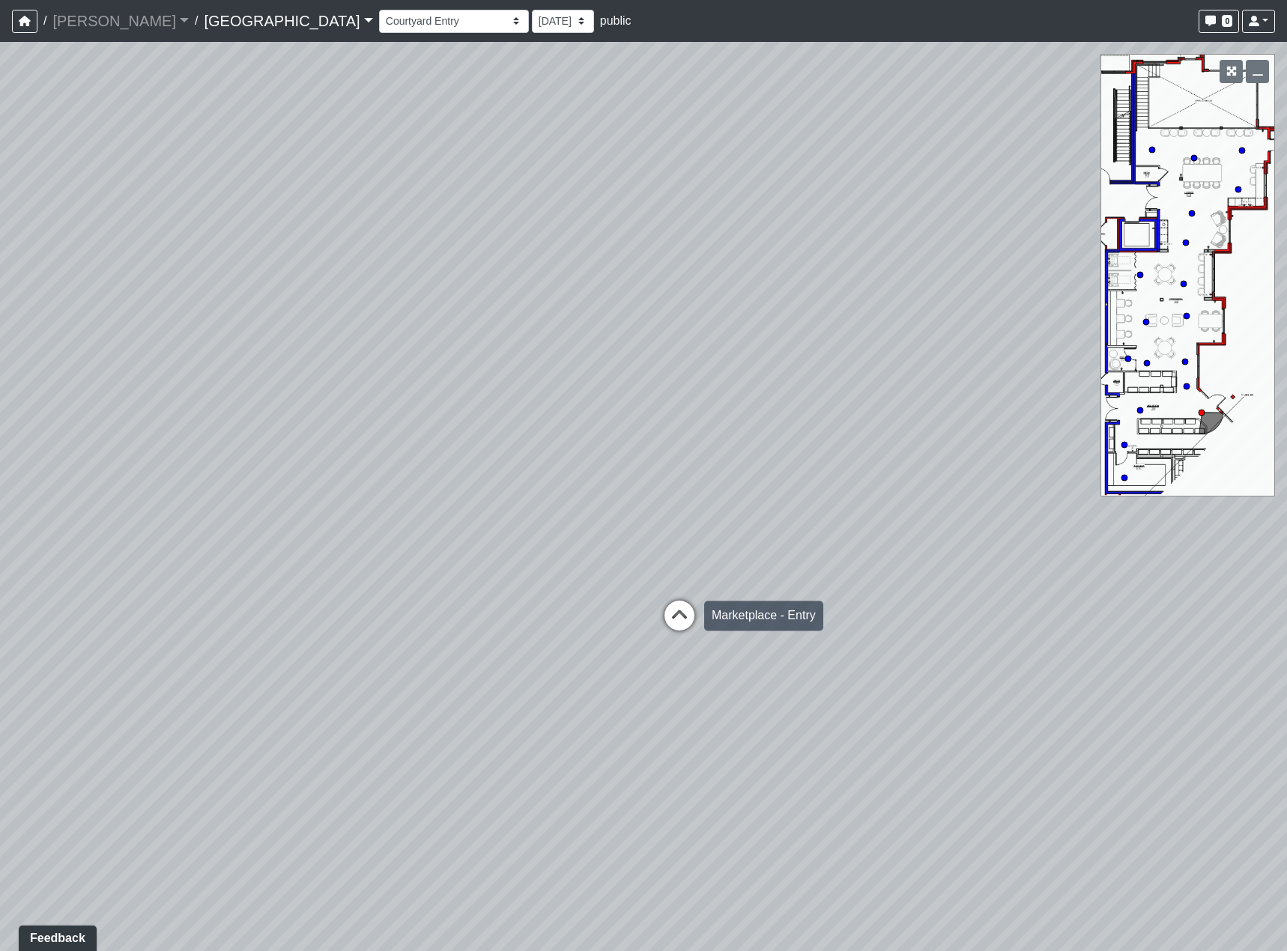
click at [699, 628] on icon at bounding box center [679, 623] width 45 height 45
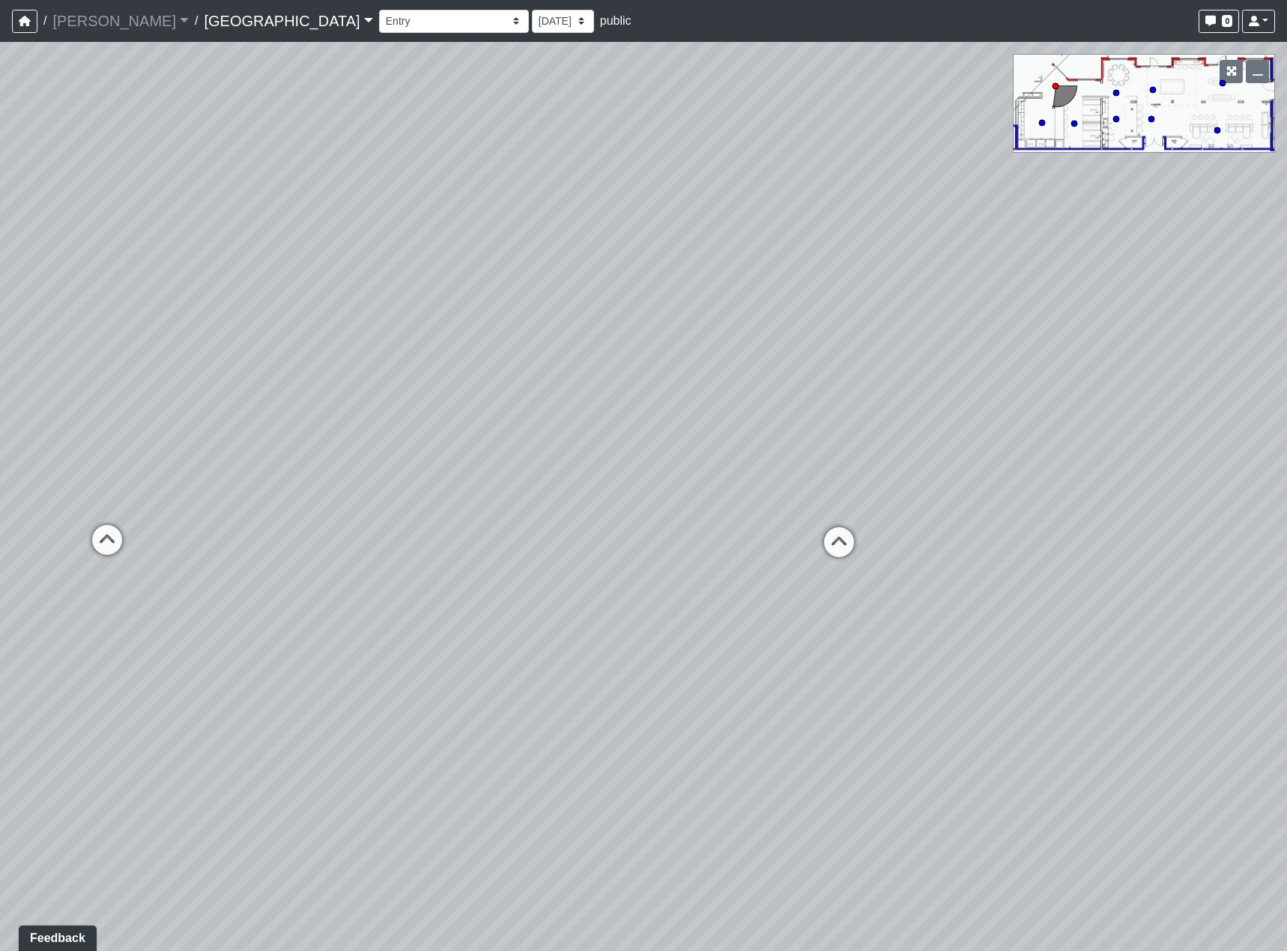
click at [730, 598] on div "Loading... Reception Desk Loading... Lobby Loading... Landing Loading... Entry …" at bounding box center [643, 496] width 1287 height 909
click at [586, 566] on icon at bounding box center [586, 546] width 45 height 45
click at [569, 629] on icon at bounding box center [551, 638] width 45 height 45
click at [444, 394] on icon at bounding box center [459, 410] width 45 height 45
click at [469, 577] on div "Loading... Reception Desk Loading... Lobby Loading... Landing Loading... Entry …" at bounding box center [643, 496] width 1287 height 909
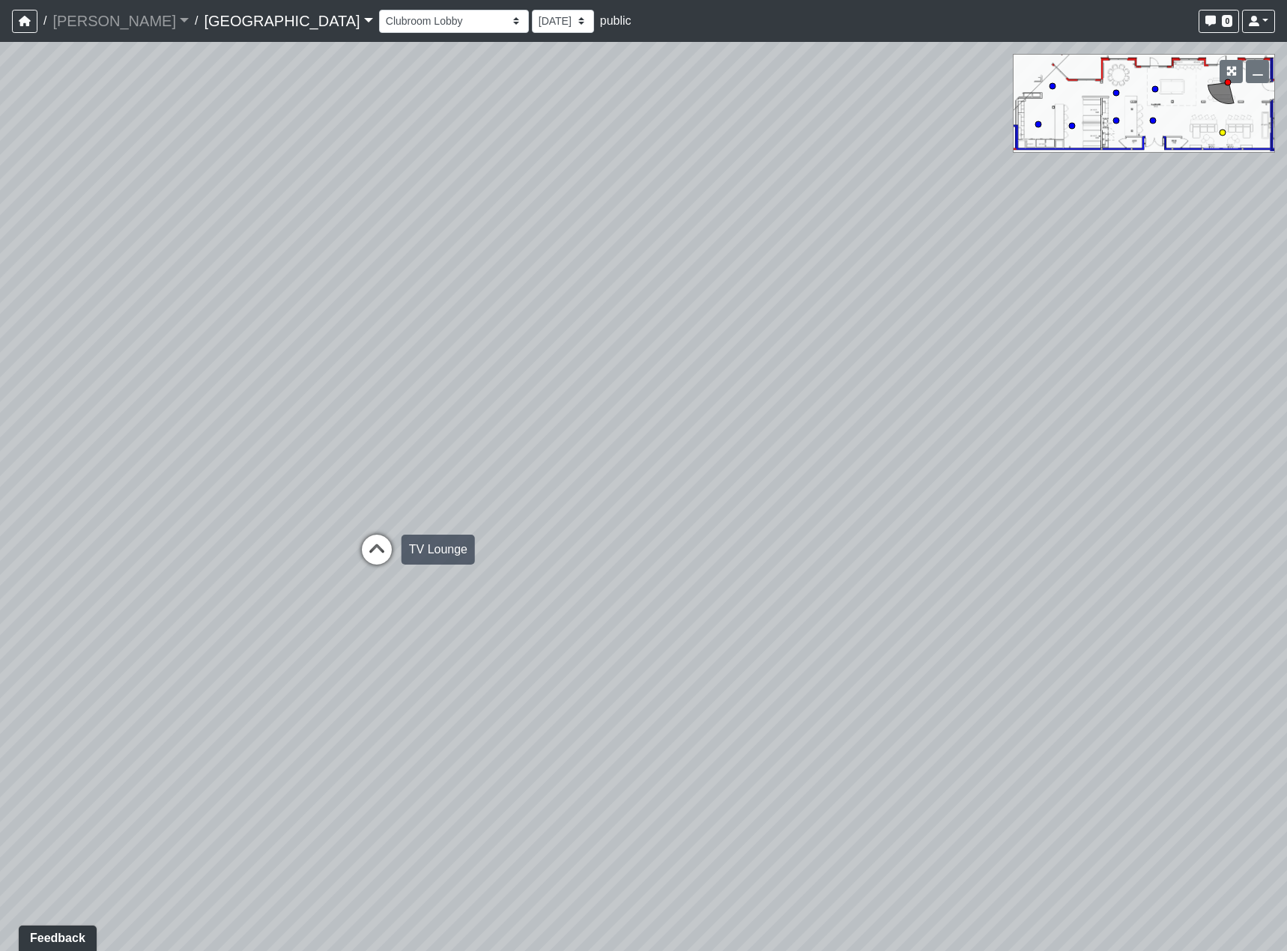
click at [387, 565] on icon at bounding box center [376, 557] width 45 height 45
click at [491, 692] on div "Loading... Reception Desk Loading... Lobby Loading... Landing Loading... Entry …" at bounding box center [643, 496] width 1287 height 909
click at [300, 604] on div "Loading... Reception Desk Loading... Lobby Loading... Landing Loading... Entry …" at bounding box center [643, 496] width 1287 height 909
click at [896, 629] on div "Loading... Reception Desk Loading... Lobby Loading... Landing Loading... Entry …" at bounding box center [643, 496] width 1287 height 909
click at [964, 612] on div "Loading... Reception Desk Loading... Lobby Loading... Landing Loading... Entry …" at bounding box center [643, 496] width 1287 height 909
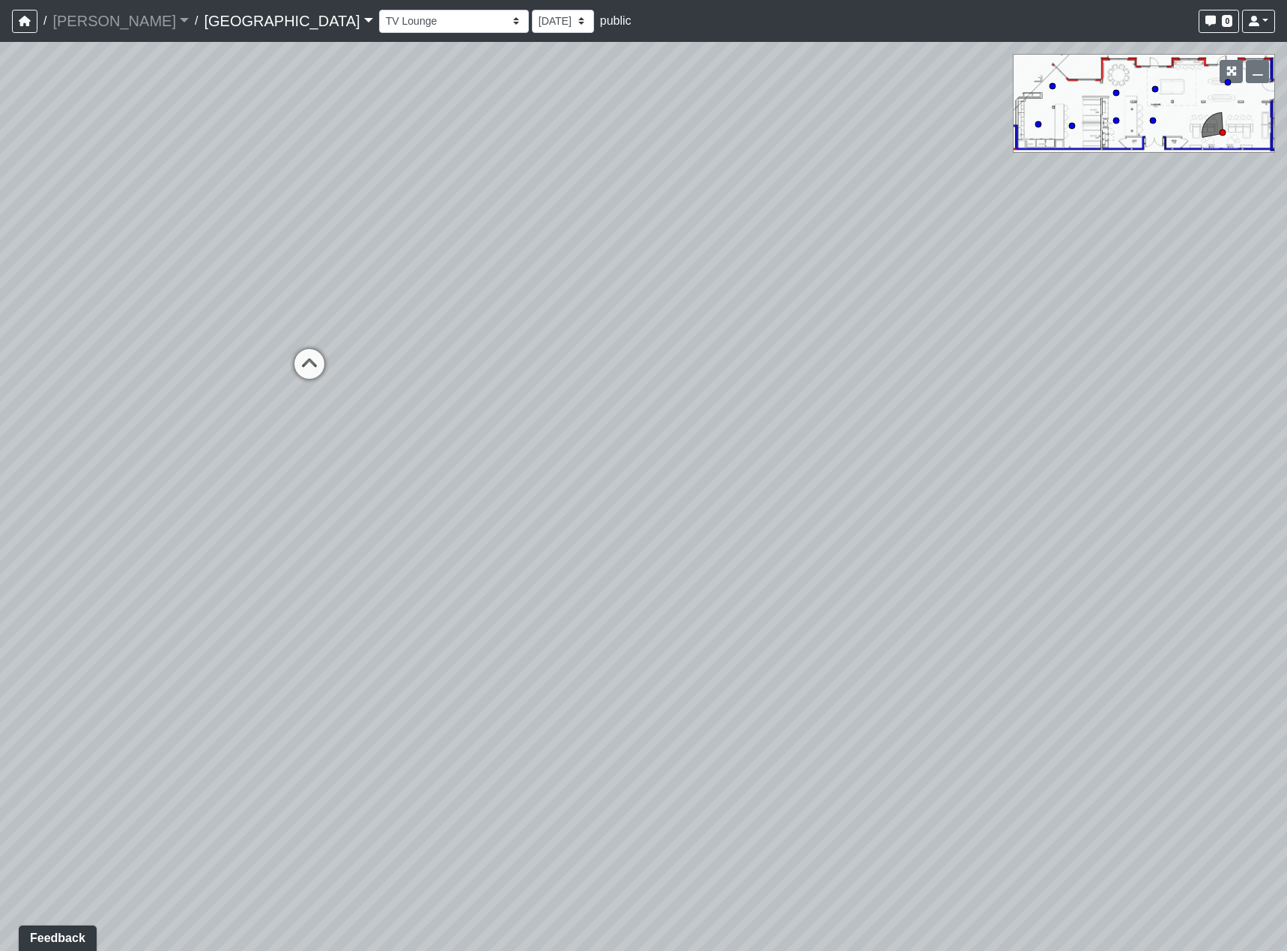
click at [326, 562] on div "Loading... Reception Desk Loading... Lobby Loading... Landing Loading... Entry …" at bounding box center [643, 496] width 1287 height 909
click at [582, 604] on div "Loading... Reception Desk Loading... Lobby Loading... Landing Loading... Entry …" at bounding box center [643, 496] width 1287 height 909
click at [696, 547] on icon at bounding box center [697, 546] width 45 height 45
click at [179, 575] on div "Loading... Reception Desk Loading... Lobby Loading... Landing Loading... Entry …" at bounding box center [643, 496] width 1287 height 909
click at [180, 505] on div "Loading... Reception Desk Loading... Lobby Loading... Landing Loading... Entry …" at bounding box center [643, 496] width 1287 height 909
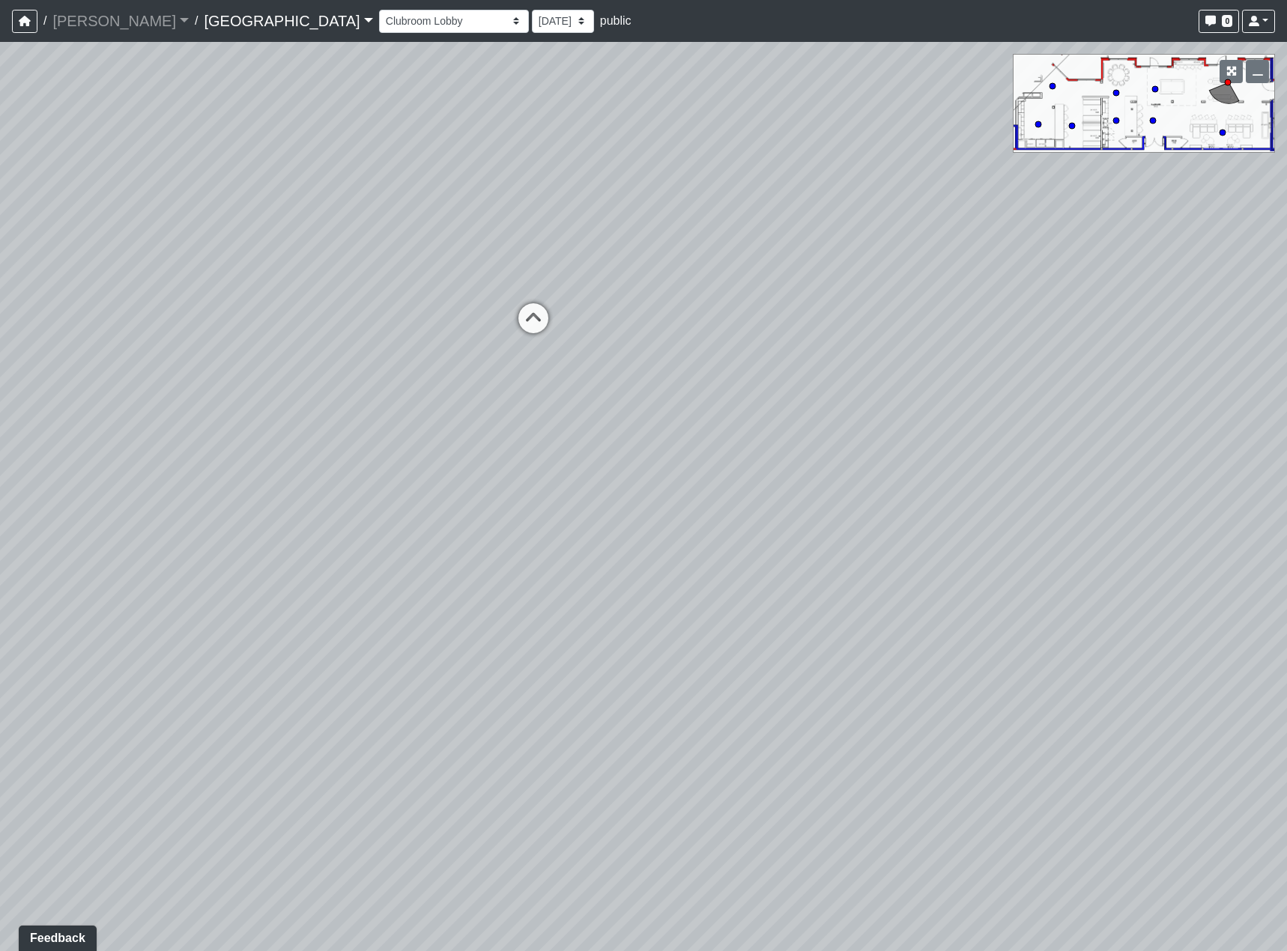
click at [364, 589] on div "Loading... Reception Desk Loading... Lobby Loading... Landing Loading... Entry …" at bounding box center [643, 496] width 1287 height 909
click at [460, 571] on div "Loading... Reception Desk Loading... Lobby Loading... Landing Loading... Entry …" at bounding box center [643, 496] width 1287 height 909
click at [733, 437] on icon at bounding box center [716, 439] width 45 height 45
click at [997, 557] on div "Loading... Reception Desk Loading... Lobby Loading... Landing Loading... Entry …" at bounding box center [643, 496] width 1287 height 909
click at [684, 610] on div "Loading... Reception Desk Loading... Lobby Loading... Landing Loading... Entry …" at bounding box center [643, 496] width 1287 height 909
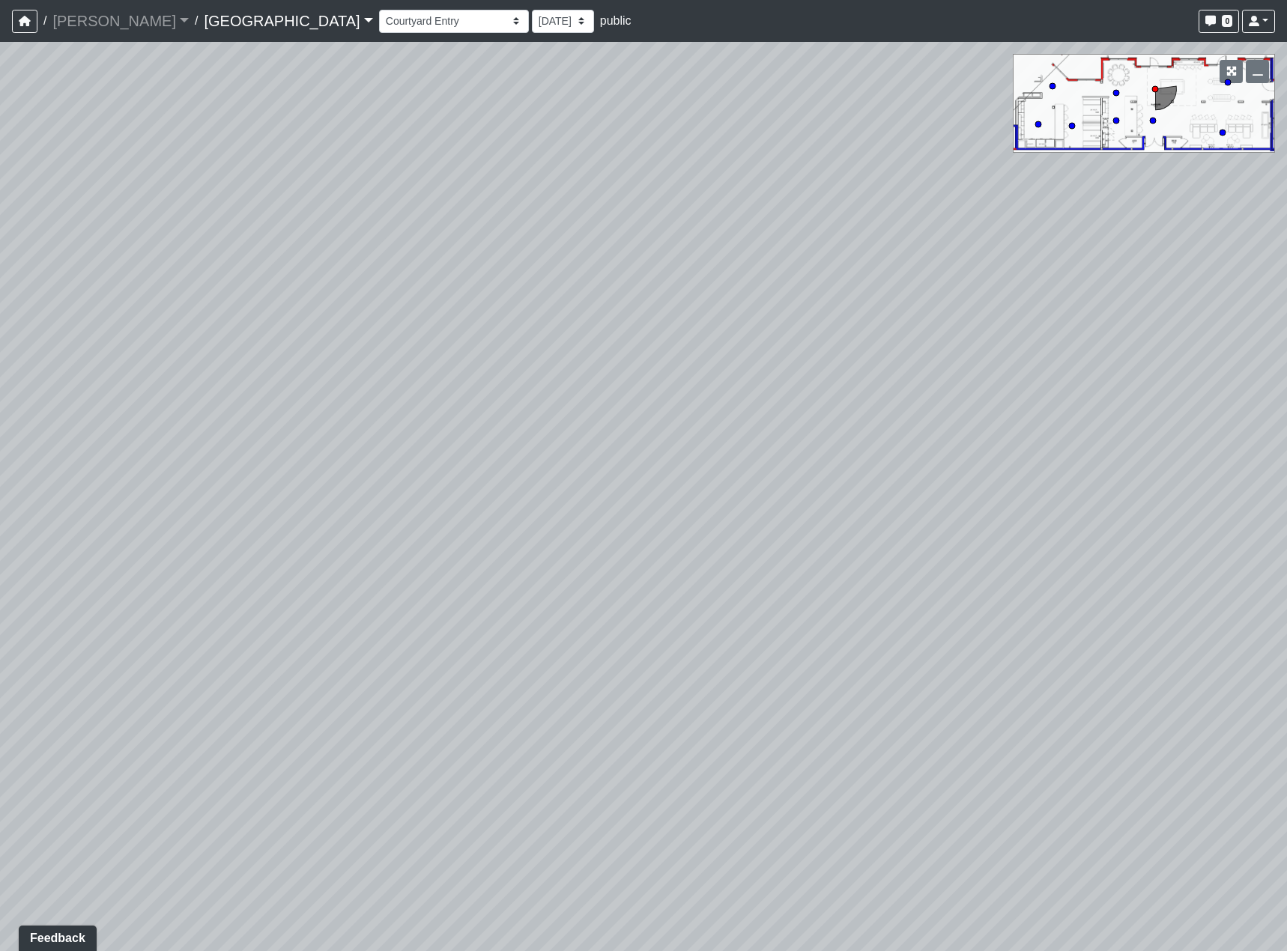
click at [408, 564] on div "Loading... Reception Desk Loading... Lobby Loading... Landing Loading... Entry …" at bounding box center [643, 496] width 1287 height 909
click at [666, 534] on div "Loading... Reception Desk Loading... Lobby Loading... Landing Loading... Entry …" at bounding box center [643, 496] width 1287 height 909
click at [61, 653] on div "Loading... Reception Desk Loading... Lobby Loading... Landing Loading... Entry …" at bounding box center [643, 496] width 1287 height 909
click at [488, 777] on div "Loading... Reception Desk Loading... Lobby Loading... Landing Loading... Entry …" at bounding box center [643, 496] width 1287 height 909
click at [1022, 654] on div "Loading... Reception Desk Loading... Lobby Loading... Landing Loading... Entry …" at bounding box center [643, 496] width 1287 height 909
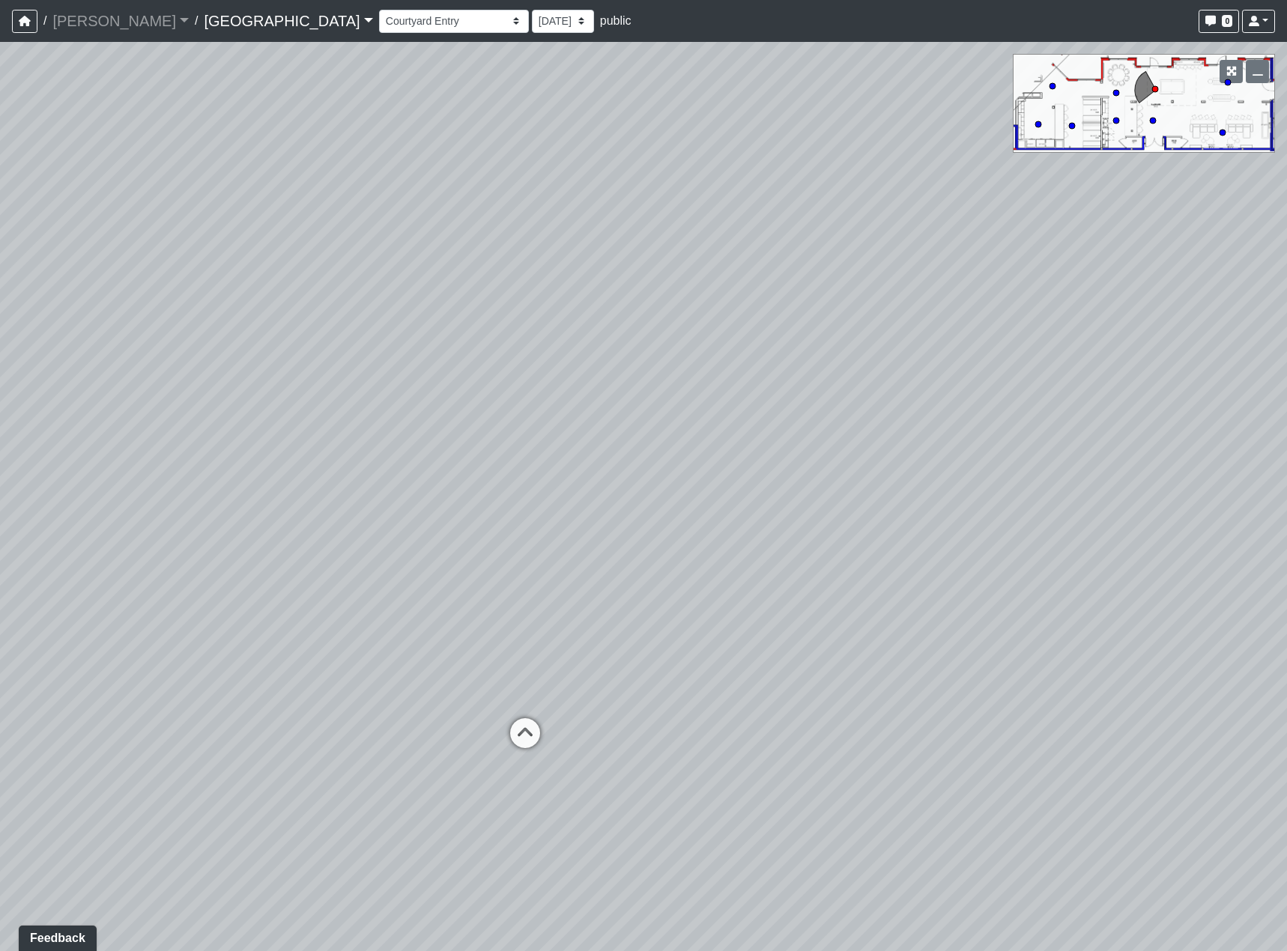
click at [769, 541] on div "Loading... Reception Desk Loading... Lobby Loading... Landing Loading... Entry …" at bounding box center [643, 496] width 1287 height 909
click at [611, 440] on div "Loading... Reception Desk Loading... Lobby Loading... Landing Loading... Entry …" at bounding box center [643, 496] width 1287 height 909
click at [717, 473] on div "Loading... Reception Desk Loading... Lobby Loading... Landing Loading... Entry …" at bounding box center [643, 496] width 1287 height 909
click at [605, 499] on icon at bounding box center [587, 507] width 45 height 45
select select "wxtJF15jV6zG4DcboGofoe"
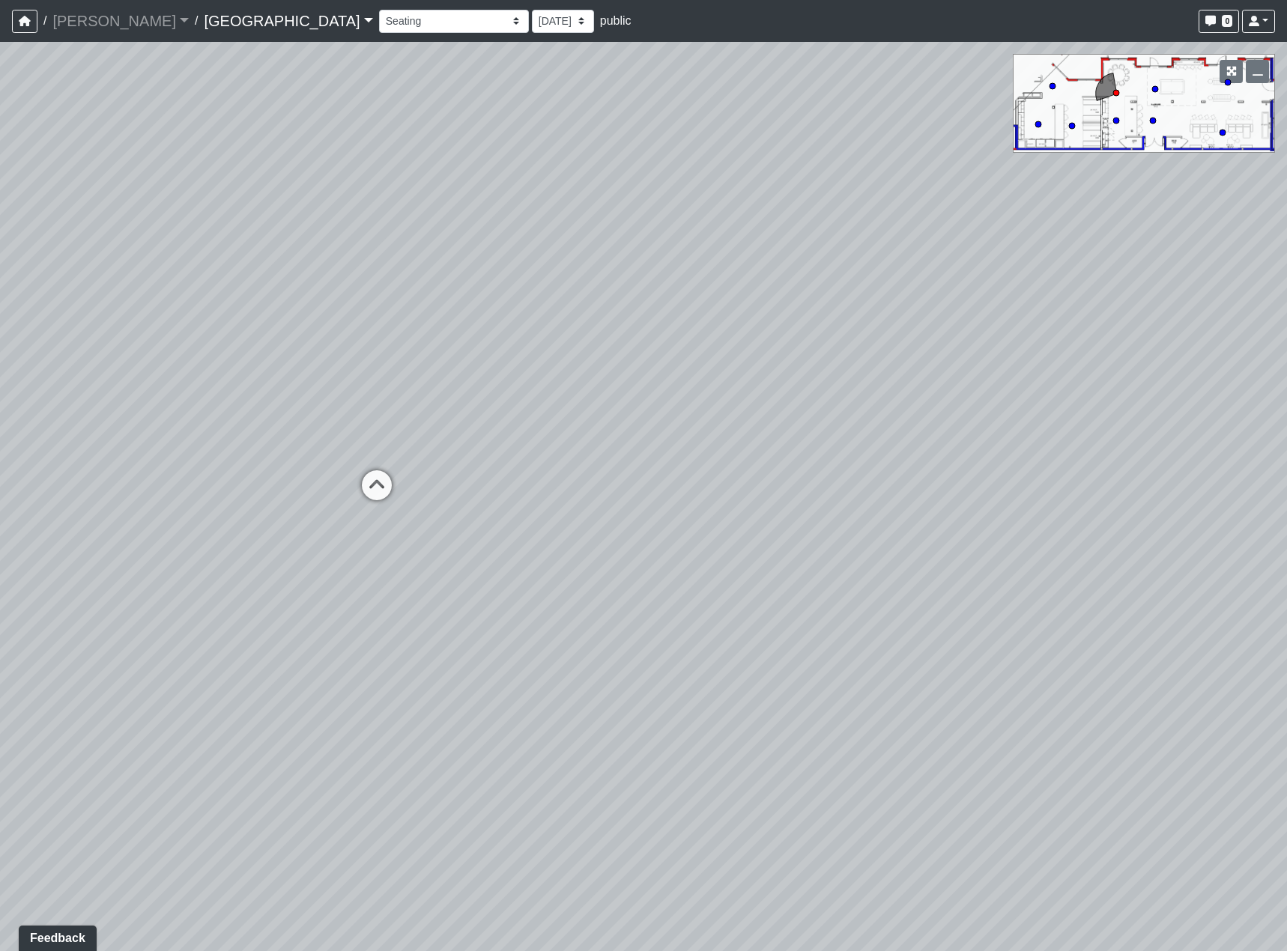
click at [344, 541] on div "Loading... Reception Desk Loading... Lobby Loading... Landing Loading... Entry …" at bounding box center [643, 496] width 1287 height 909
click at [731, 557] on div "Loading... Reception Desk Loading... Lobby Loading... Landing Loading... Entry …" at bounding box center [643, 496] width 1287 height 909
click at [425, 493] on span "Add comment" at bounding box center [455, 493] width 74 height 13
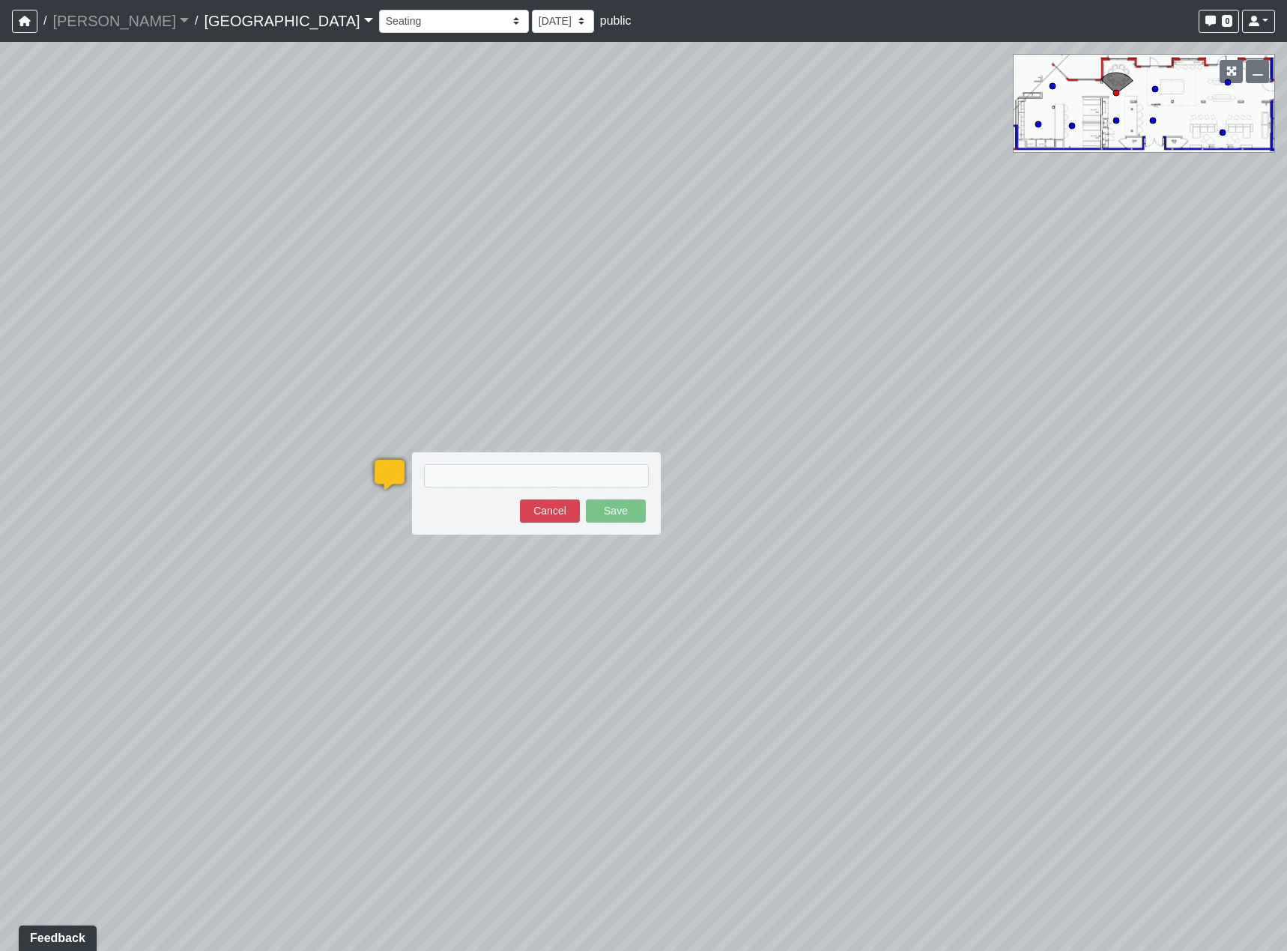
type textarea "z"
type textarea "add a plant in the corner"
click at [629, 525] on div "add a plant in the corner Save Cancel" at bounding box center [536, 493] width 249 height 82
click at [622, 511] on button "Save" at bounding box center [616, 510] width 60 height 23
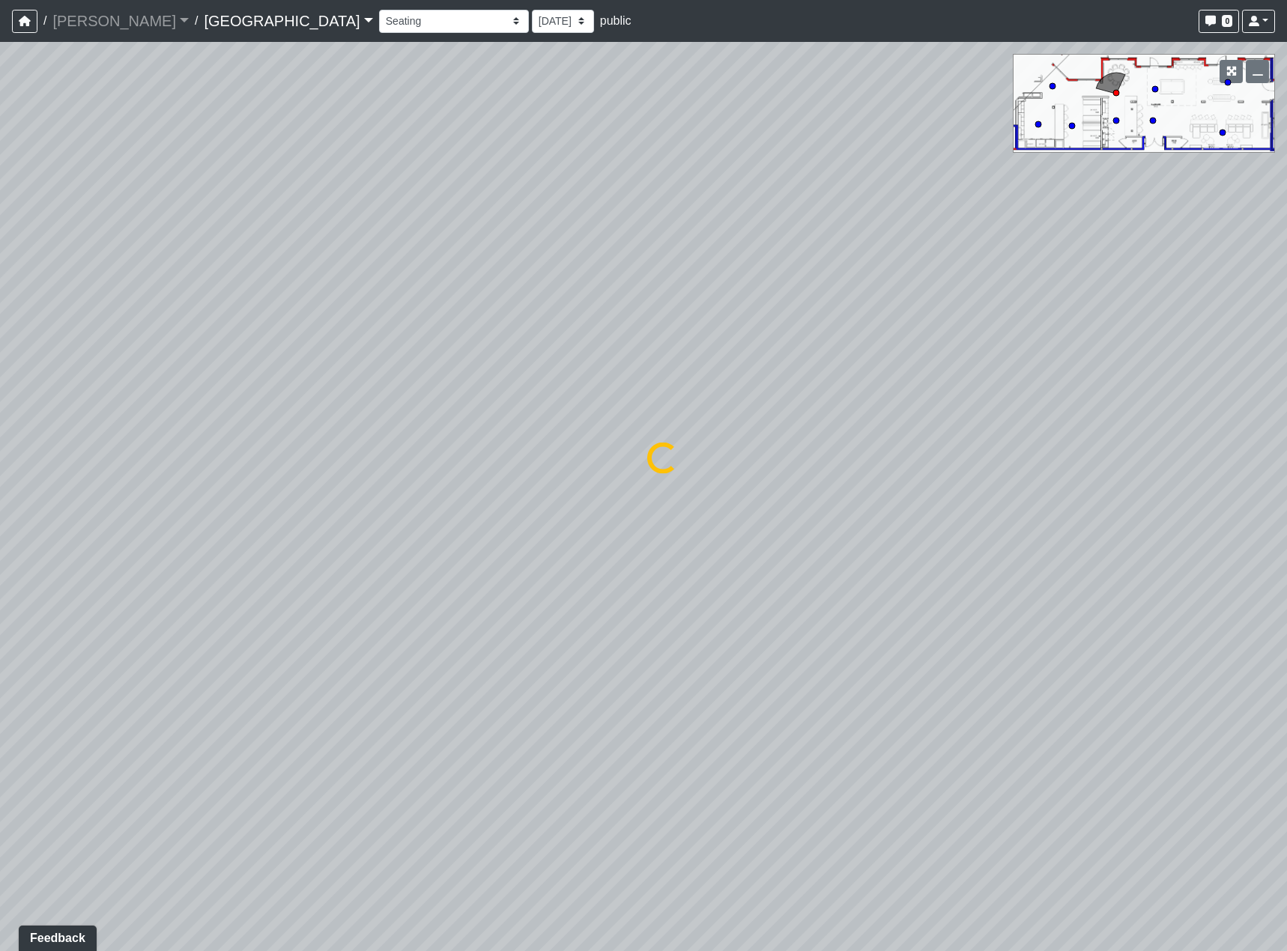
click at [672, 592] on div "Loading... Reception Desk Loading... Lobby Loading... Landing Loading... Entry …" at bounding box center [643, 496] width 1287 height 909
click at [762, 610] on div "Loading... Reception Desk Loading... Lobby Loading... Landing Loading... Entry …" at bounding box center [643, 496] width 1287 height 909
click at [1109, 606] on div "Loading... Reception Desk Loading... Lobby Loading... Landing Loading... Entry …" at bounding box center [643, 496] width 1287 height 909
click at [346, 566] on div "Loading... Reception Desk Loading... Lobby Loading... Landing Loading... Entry …" at bounding box center [643, 496] width 1287 height 909
click at [712, 550] on div "Loading... Reception Desk Loading... Lobby Loading... Landing Loading... Entry …" at bounding box center [643, 496] width 1287 height 909
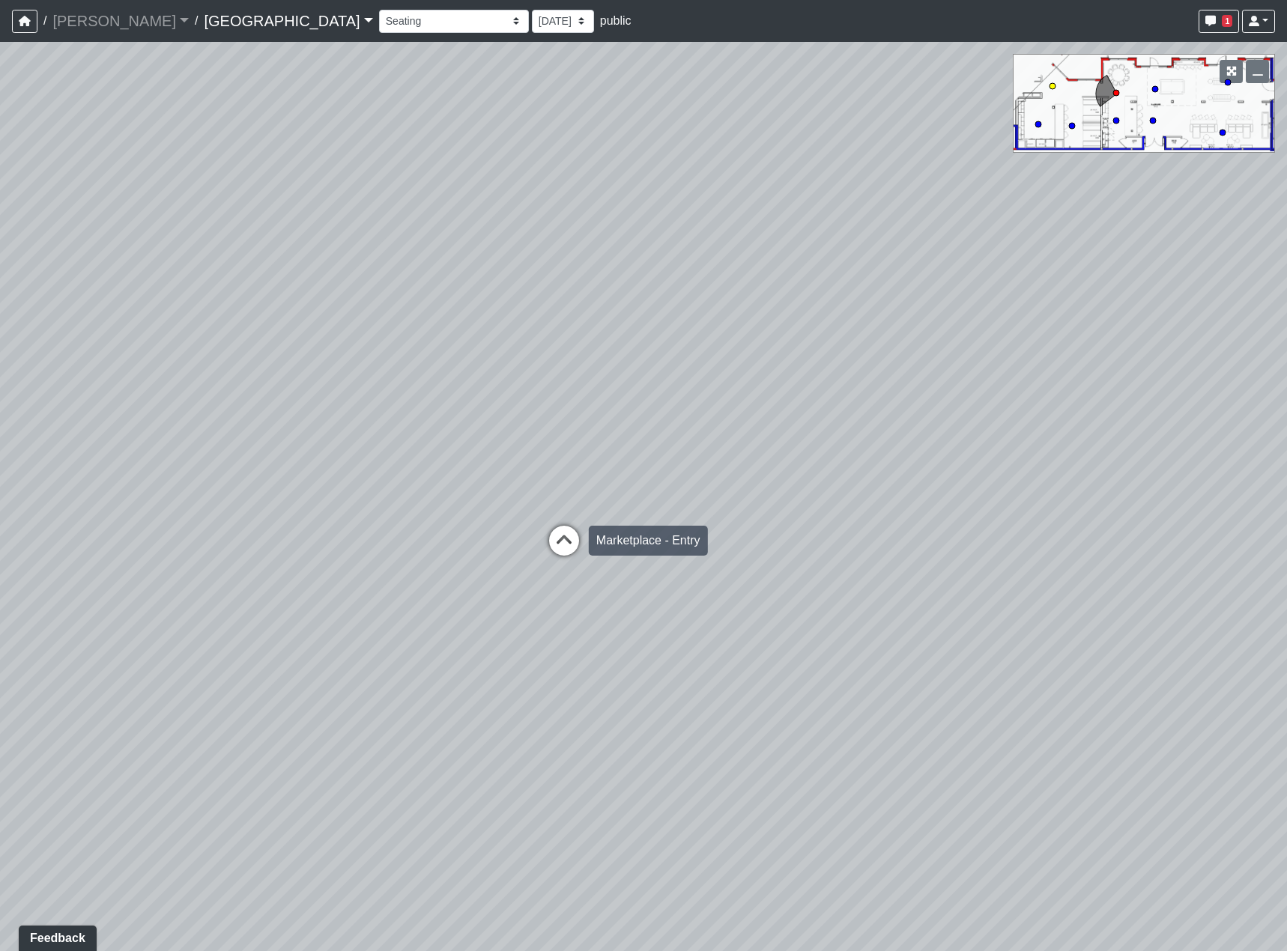
click at [560, 549] on icon at bounding box center [563, 548] width 45 height 45
select select "anMg3hmikpuT4XibPegJuo"
click at [659, 577] on div "Loading... Reception Desk Loading... Lobby Loading... Landing Loading... Entry …" at bounding box center [643, 496] width 1287 height 909
click at [147, 568] on div "Loading... Reception Desk Loading... Lobby Loading... Landing Loading... Entry …" at bounding box center [643, 496] width 1287 height 909
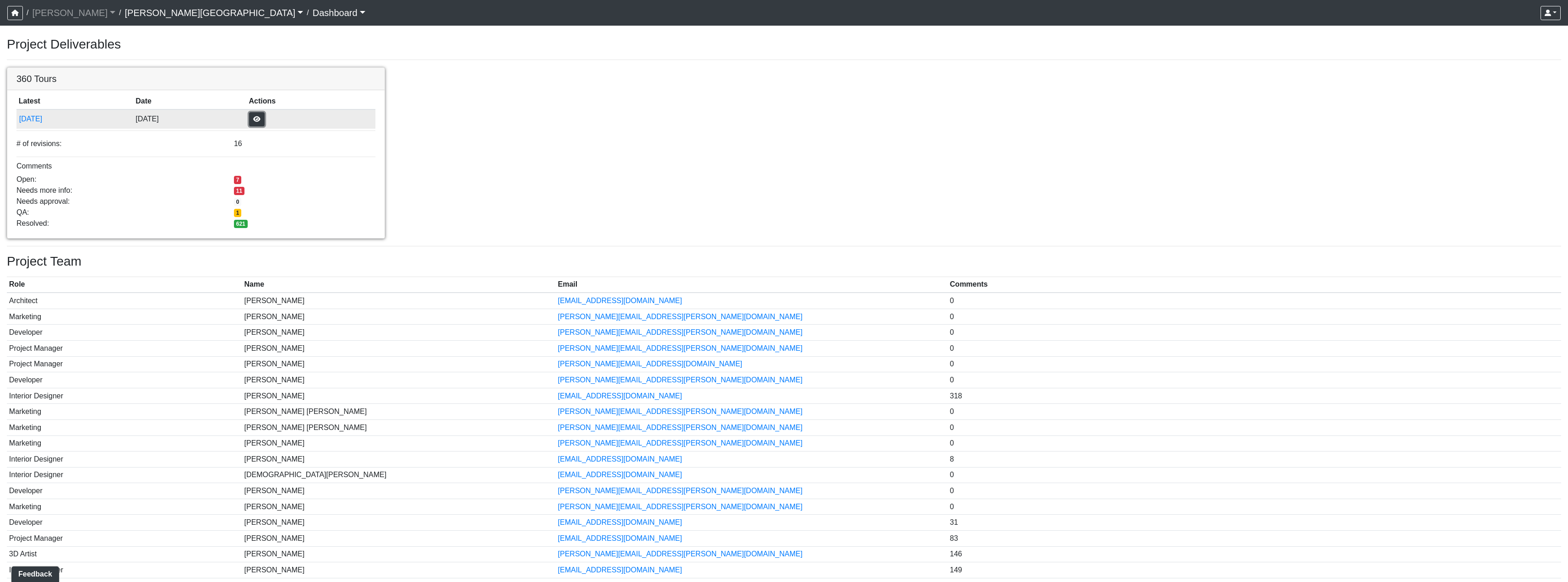
click at [265, 114] on button "button" at bounding box center [256, 119] width 15 height 14
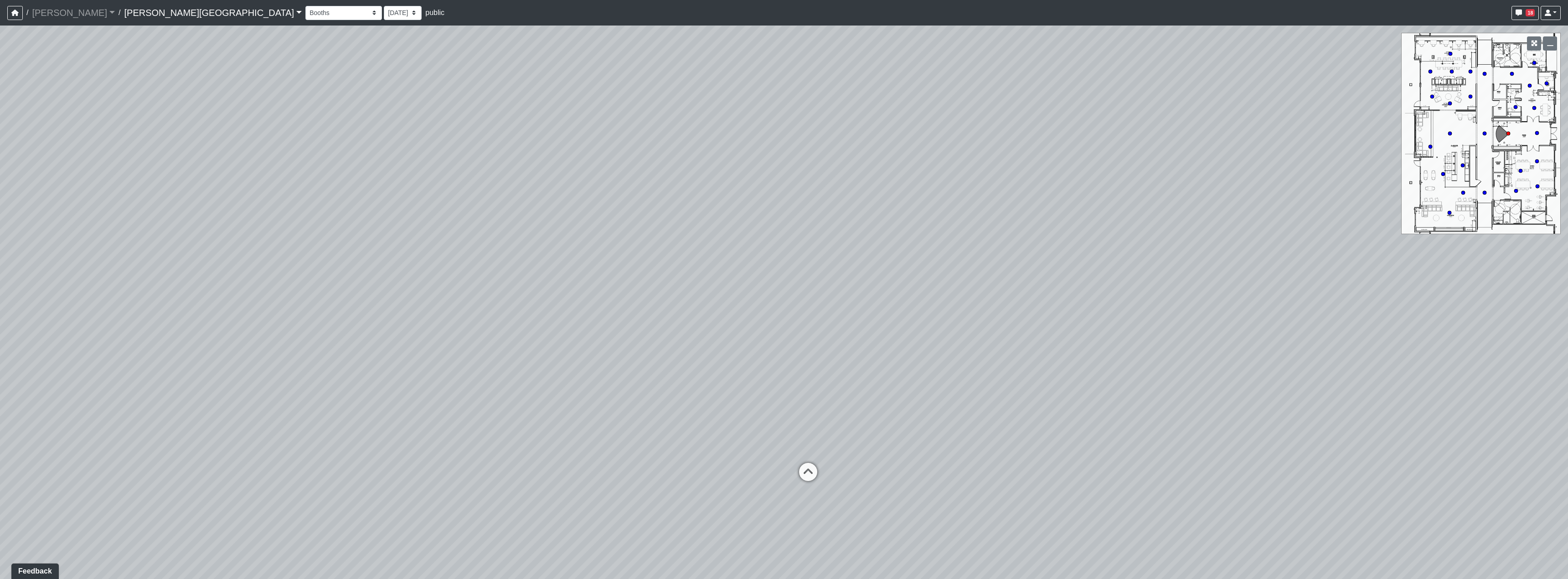
drag, startPoint x: 751, startPoint y: 431, endPoint x: 741, endPoint y: 425, distance: 11.7
click at [738, 423] on div "Loading... Hallway - Hallway 2 Loading... Entry" at bounding box center [784, 302] width 1568 height 553
click at [795, 466] on icon at bounding box center [800, 468] width 27 height 27
click at [785, 437] on icon at bounding box center [789, 433] width 27 height 27
drag, startPoint x: 764, startPoint y: 333, endPoint x: 766, endPoint y: 345, distance: 12.2
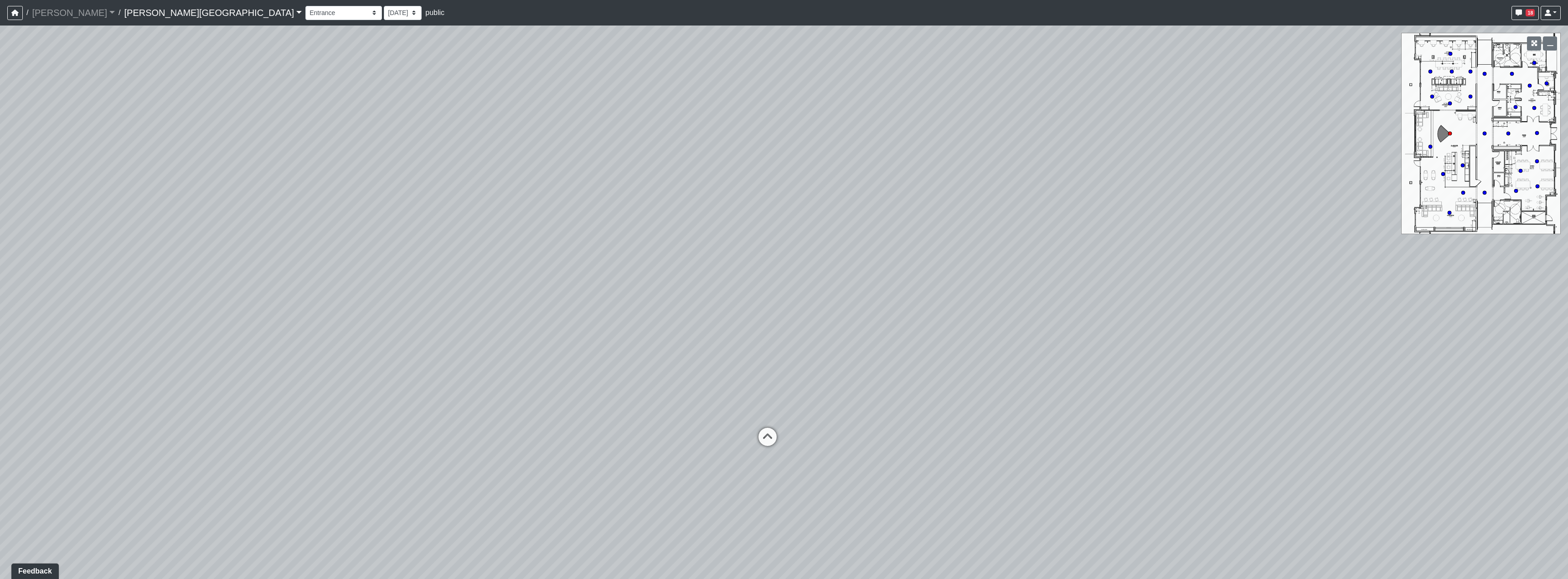
click at [766, 345] on div "Loading... Hallway - Hallway 2 Loading... Entry Loading... Clubroom - Entrance …" at bounding box center [784, 302] width 1568 height 553
drag, startPoint x: 729, startPoint y: 383, endPoint x: 1268, endPoint y: 313, distance: 543.5
click at [1268, 313] on div "Loading... Hallway - Hallway 2 Loading... Entry Loading... Clubroom - Entrance …" at bounding box center [784, 302] width 1568 height 553
click at [548, 367] on icon at bounding box center [547, 369] width 27 height 27
drag, startPoint x: 1164, startPoint y: 399, endPoint x: 645, endPoint y: 360, distance: 520.5
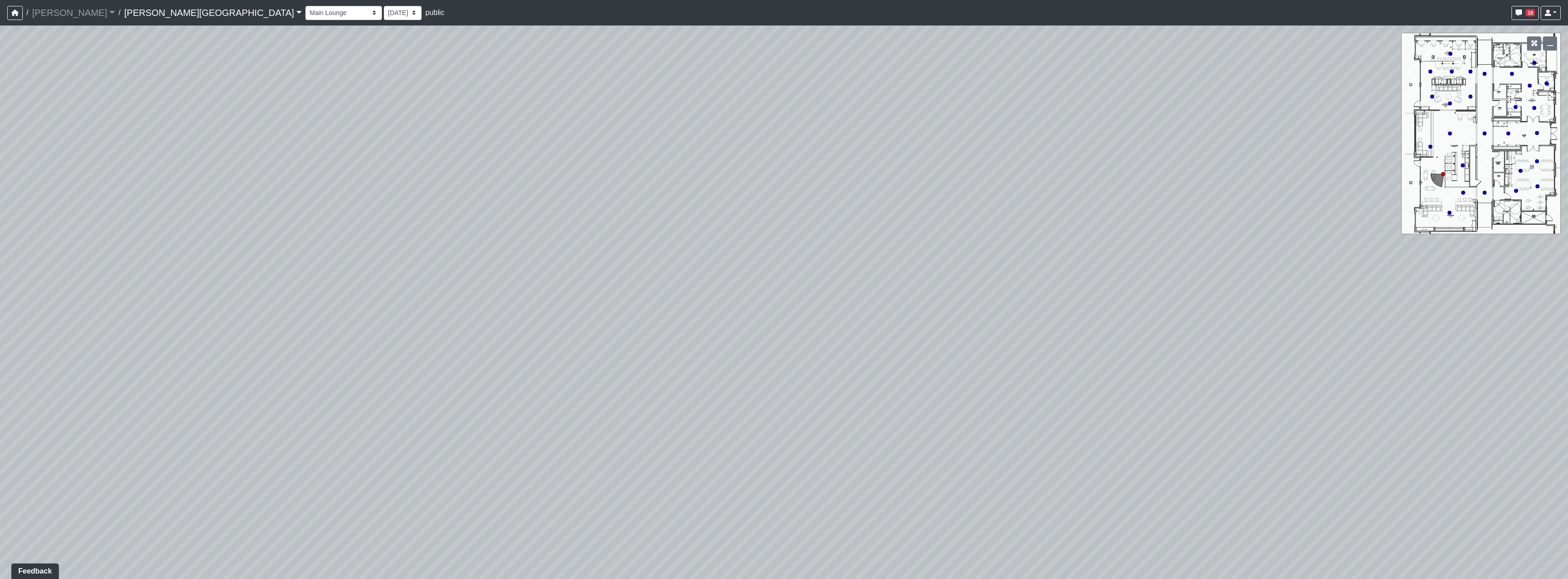
click at [645, 360] on div "Loading... Hallway - Hallway 2 Loading... Entry Loading... Clubroom - Entrance …" at bounding box center [784, 302] width 1568 height 553
drag, startPoint x: 769, startPoint y: 319, endPoint x: 701, endPoint y: 404, distance: 108.9
click at [701, 404] on div "Loading... Hallway - Hallway 2 Loading... Entry Loading... Clubroom - Entrance …" at bounding box center [784, 302] width 1568 height 553
drag, startPoint x: 845, startPoint y: 263, endPoint x: 808, endPoint y: 382, distance: 124.6
click at [808, 382] on div "Loading... Hallway - Hallway 2 Loading... Entry Loading... Clubroom - Entrance …" at bounding box center [784, 302] width 1568 height 553
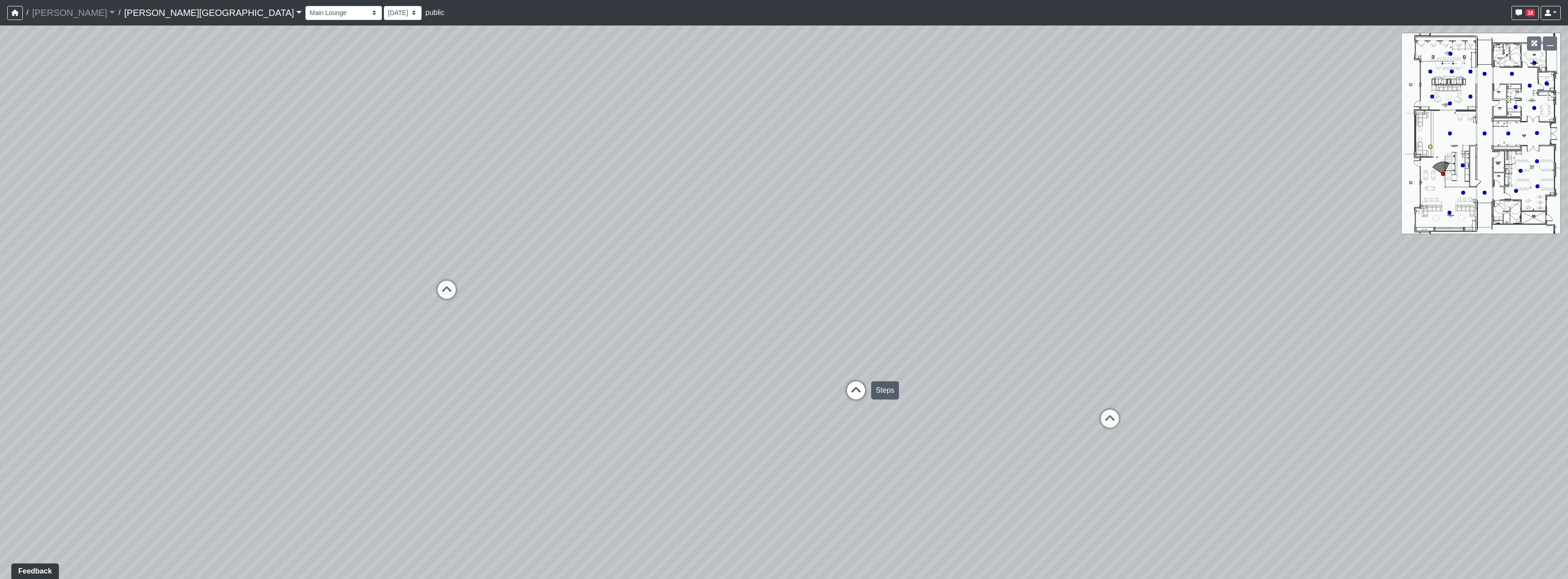
click at [865, 397] on icon at bounding box center [856, 395] width 27 height 27
drag, startPoint x: 692, startPoint y: 337, endPoint x: 929, endPoint y: 351, distance: 237.4
click at [912, 347] on div "Loading... Hallway - Hallway 2 Loading... Entry Loading... Clubroom - Entrance …" at bounding box center [784, 302] width 1568 height 553
drag, startPoint x: 905, startPoint y: 351, endPoint x: 516, endPoint y: 288, distance: 394.1
click at [550, 296] on div "Loading... Hallway - Hallway 2 Loading... Entry Loading... Clubroom - Entrance …" at bounding box center [784, 302] width 1568 height 553
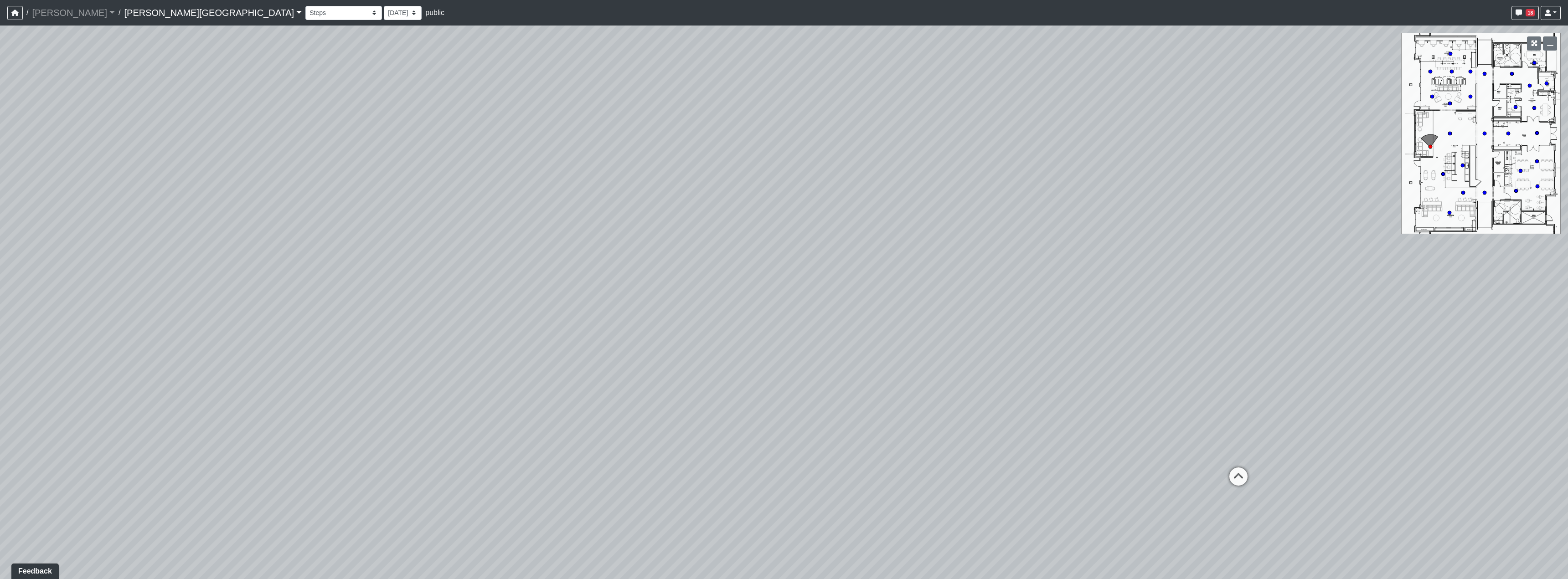
drag, startPoint x: 491, startPoint y: 156, endPoint x: 447, endPoint y: 291, distance: 142.0
click at [450, 291] on div "Loading... Hallway - Hallway 2 Loading... Entry Loading... Clubroom - Entrance …" at bounding box center [784, 302] width 1568 height 553
drag, startPoint x: 843, startPoint y: 363, endPoint x: 656, endPoint y: 226, distance: 231.8
click at [680, 224] on div "Loading... Hallway - Hallway 2 Loading... Entry Loading... Clubroom - Entrance …" at bounding box center [784, 302] width 1568 height 553
click at [883, 262] on div "Loading... Active Coworking - Lounge 1" at bounding box center [884, 274] width 27 height 27
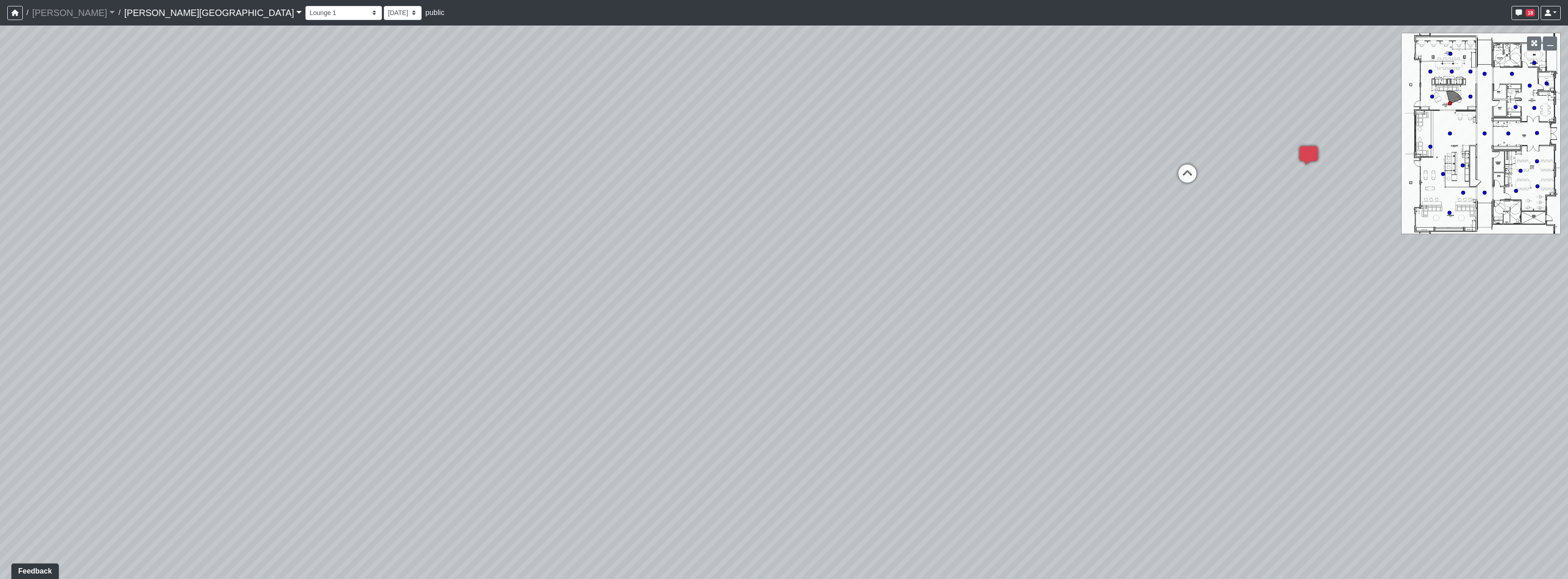
click at [1148, 296] on div "Loading... Hallway - Hallway 2 Loading... Entry Loading... Clubroom - Entrance …" at bounding box center [784, 302] width 1568 height 553
drag, startPoint x: 786, startPoint y: 266, endPoint x: 1133, endPoint y: 254, distance: 347.2
click at [1085, 254] on div "Loading... Hallway - Hallway 2 Loading... Entry Loading... Clubroom - Entrance …" at bounding box center [784, 302] width 1568 height 553
click at [588, 359] on icon at bounding box center [583, 367] width 27 height 27
select select "2p1LcMW7A2doxWKe2HrzBw"
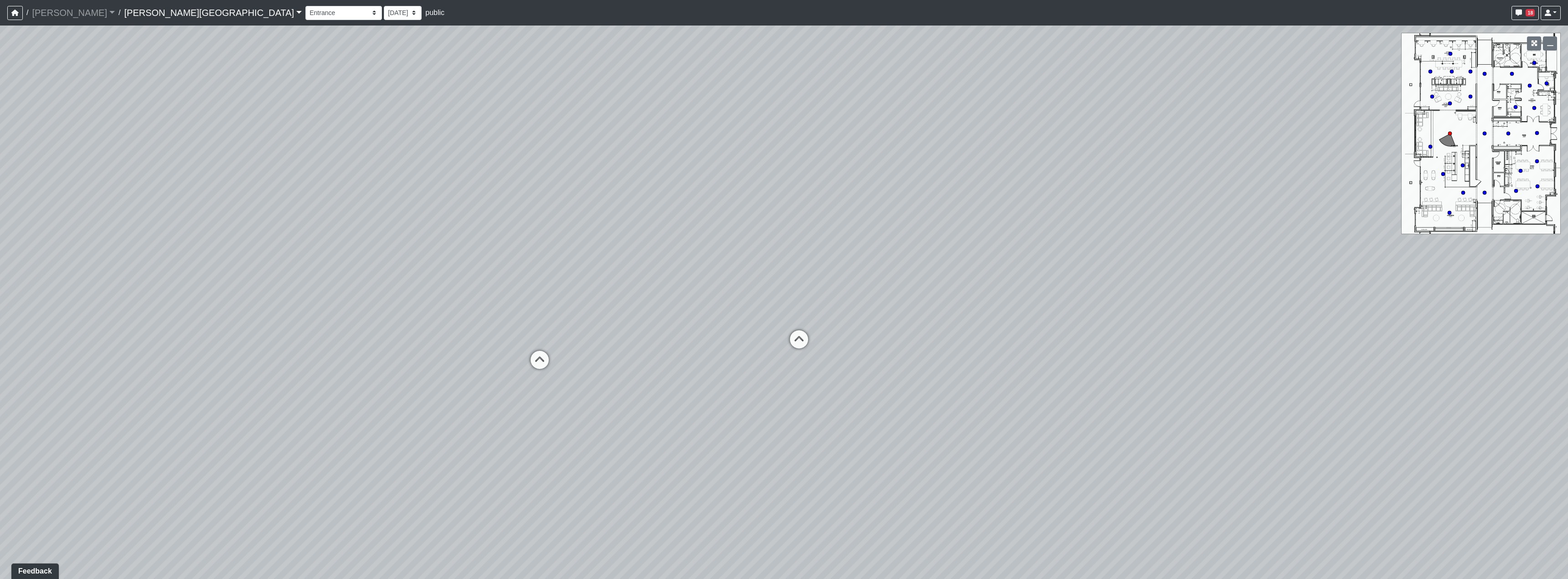
drag, startPoint x: 746, startPoint y: 349, endPoint x: 627, endPoint y: 391, distance: 126.2
click at [616, 404] on div "Loading... Hallway - Hallway 2 Loading... Entry Loading... Clubroom - Entrance …" at bounding box center [784, 302] width 1568 height 553
drag, startPoint x: 1248, startPoint y: 329, endPoint x: 948, endPoint y: 485, distance: 338.1
click at [948, 485] on div "Loading... Hallway - Hallway 2 Loading... Entry Loading... Clubroom - Entrance …" at bounding box center [784, 302] width 1568 height 553
drag, startPoint x: 990, startPoint y: 405, endPoint x: 1069, endPoint y: 378, distance: 83.5
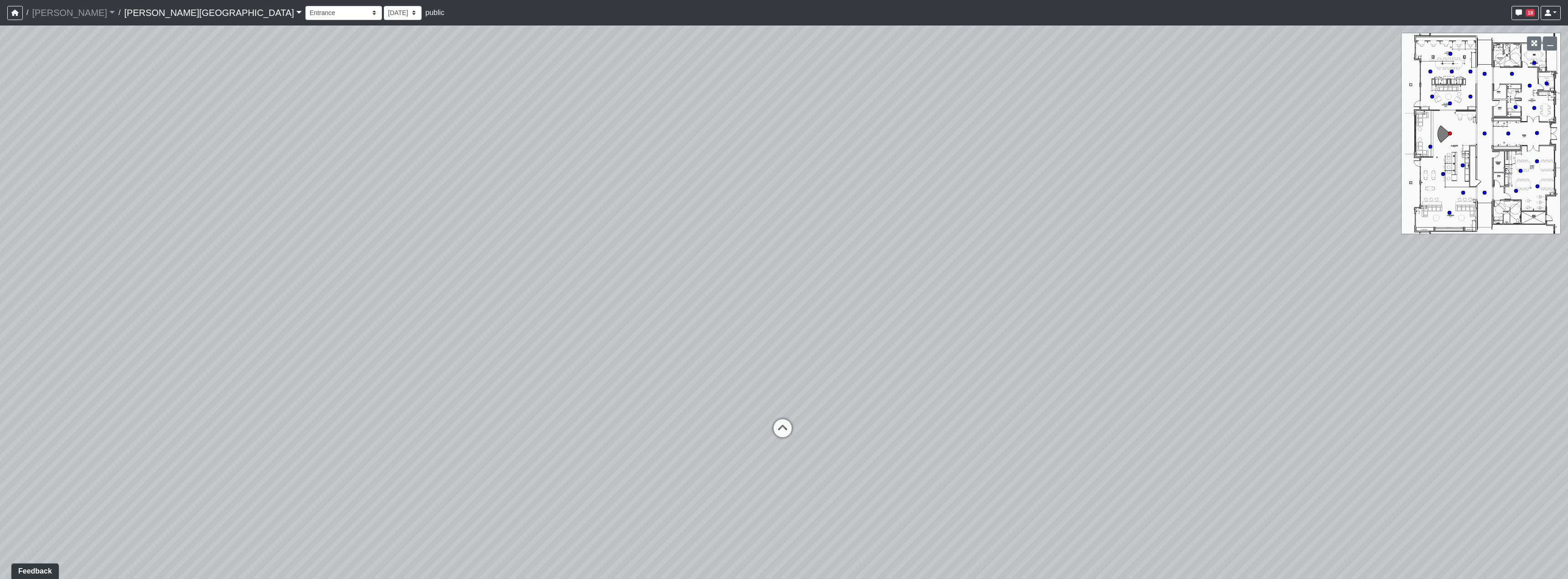
click at [1069, 378] on div "Loading... Hallway - Hallway 2 Loading... Entry Loading... Clubroom - Entrance …" at bounding box center [784, 302] width 1568 height 553
click at [384, 15] on select "[DATE] [DATE] [DATE] [DATE] [DATE] [DATE] [DATE] [DATE] [DATE] [DATE] [DATE] [D…" at bounding box center [403, 13] width 38 height 14
select select "r1kk4akKD6ZnZBpbARCM5J"
click at [384, 6] on select "[DATE] [DATE] [DATE] [DATE] [DATE] [DATE] [DATE] [DATE] [DATE] [DATE] [DATE] [D…" at bounding box center [403, 13] width 38 height 14
select select "2p1LcMW7A2doxWKe2HrzBw"
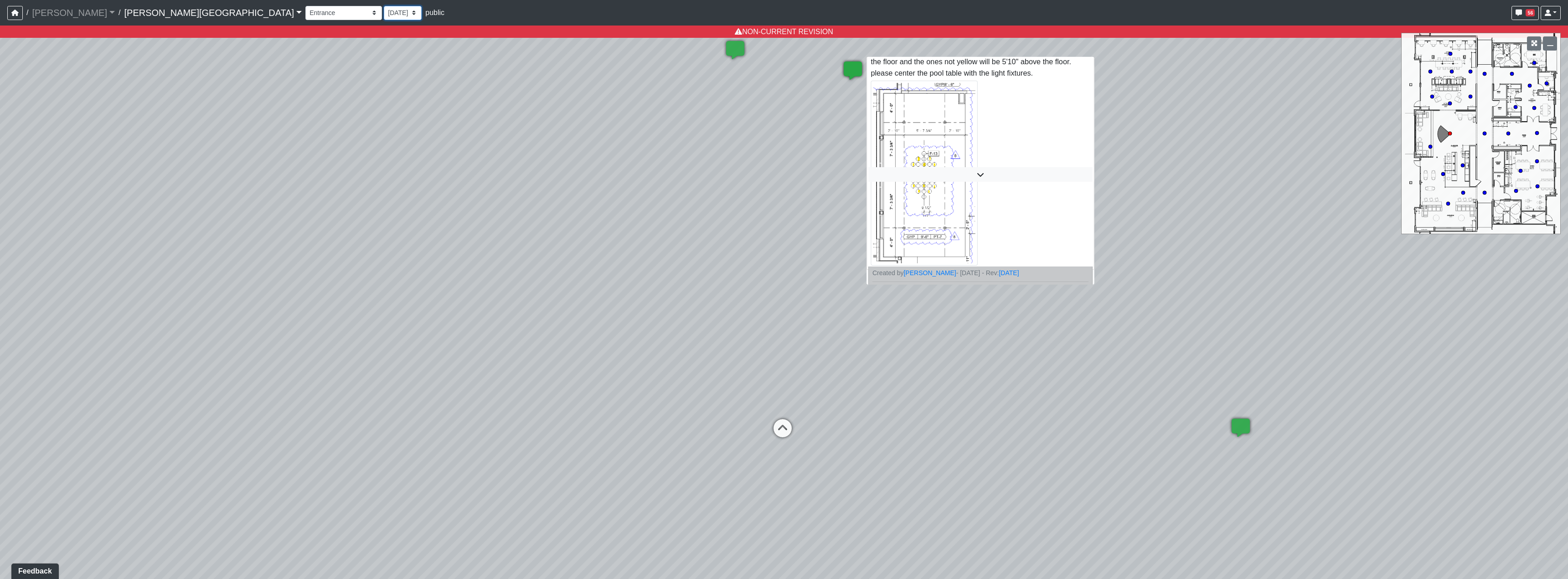
scroll to position [100, 0]
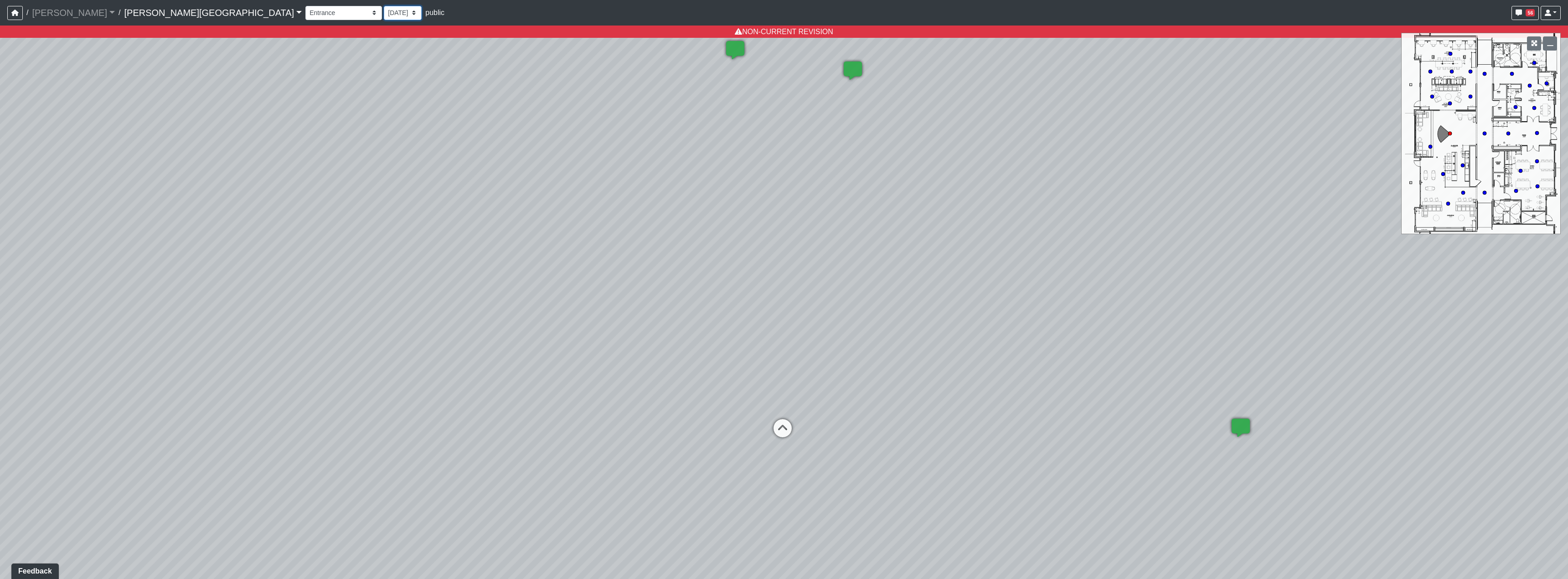
click at [384, 15] on select "[DATE] [DATE] [DATE] [DATE] [DATE] [DATE] [DATE] [DATE] [DATE] [DATE] [DATE] [D…" at bounding box center [403, 13] width 38 height 14
click at [306, 12] on select "Booths 1 Booths 2 Entry Lounge 1 Lounge 2 Lounge 3 Windows Bar Entrance Lounge …" at bounding box center [344, 13] width 77 height 14
click at [384, 10] on select "[DATE] [DATE] [DATE] [DATE] [DATE] [DATE] [DATE] [DATE] [DATE] [DATE] [DATE] [D…" at bounding box center [403, 13] width 38 height 14
select select "gCgoSfPsAFUr1sedUFuJW1"
click at [384, 6] on select "[DATE] [DATE] [DATE] [DATE] [DATE] [DATE] [DATE] [DATE] [DATE] [DATE] [DATE] [D…" at bounding box center [403, 13] width 38 height 14
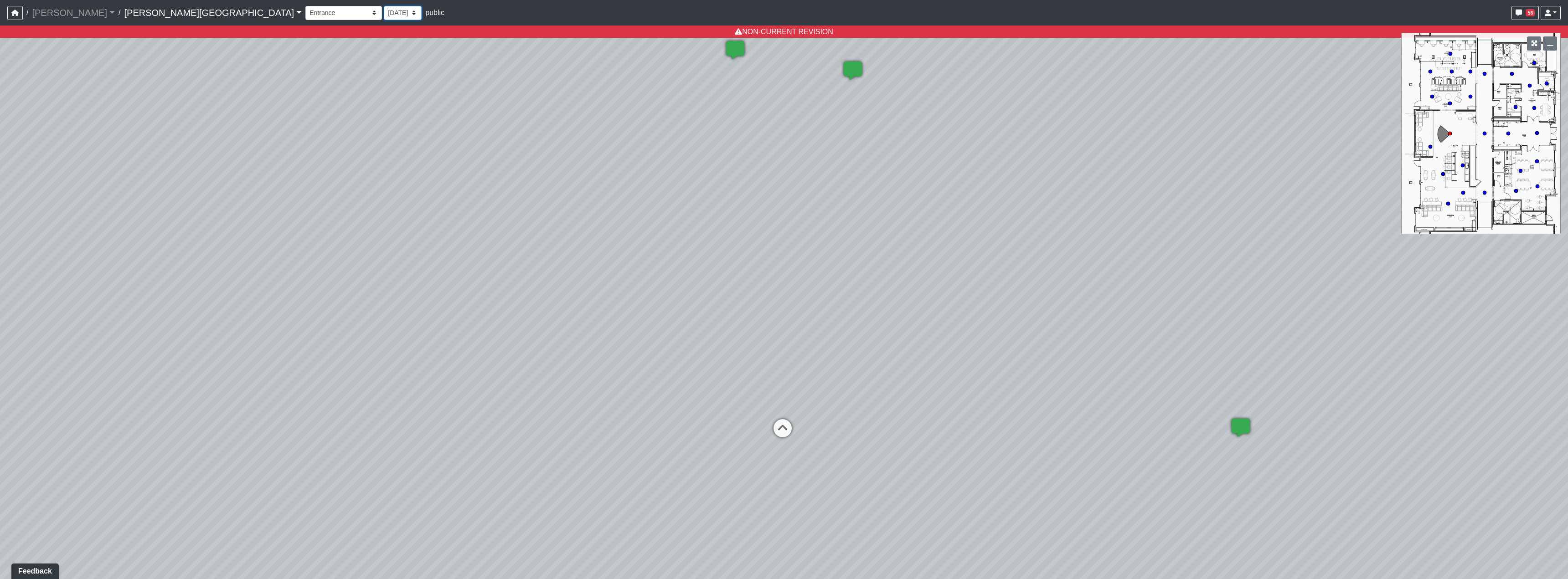
select select "2p1LcMW7A2doxWKe2HrzBw"
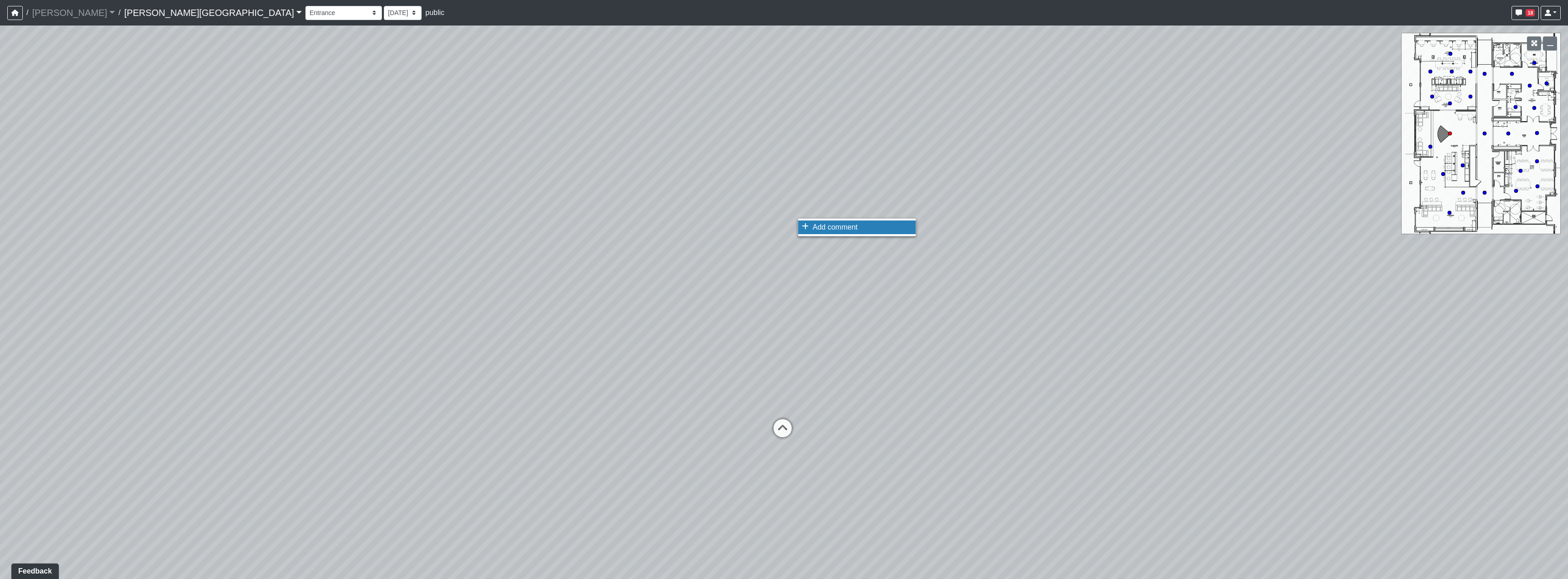
click at [807, 223] on icon at bounding box center [805, 226] width 7 height 7
type textarea "longer ones move up to 5' 6" the shorter ones move to 4'-10""
select select "2p1LcMW7A2doxWKe2HrzBw"
drag, startPoint x: 708, startPoint y: 272, endPoint x: 891, endPoint y: 241, distance: 185.6
click at [892, 241] on div "Loading... Hallway - Hallway 2 Loading... Entry Loading... Clubroom - Entrance …" at bounding box center [784, 302] width 1568 height 553
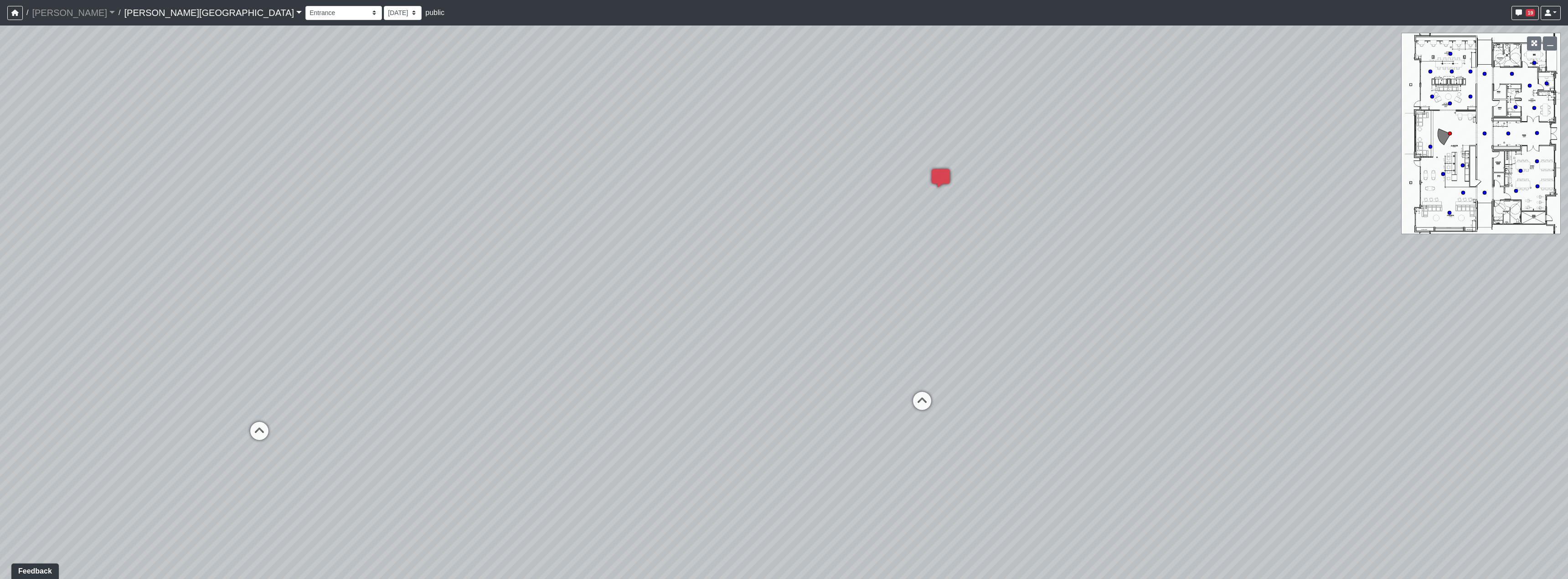
drag, startPoint x: 628, startPoint y: 281, endPoint x: 785, endPoint y: 275, distance: 157.1
click at [785, 275] on div "Loading... Hallway - Hallway 2 Loading... Entry Loading... Clubroom - Entrance …" at bounding box center [784, 302] width 1568 height 553
drag, startPoint x: 430, startPoint y: 342, endPoint x: 676, endPoint y: 307, distance: 248.5
click at [790, 300] on div "Loading... Hallway - Hallway 2 Loading... Entry Loading... Clubroom - Entrance …" at bounding box center [784, 302] width 1568 height 553
drag, startPoint x: 517, startPoint y: 285, endPoint x: 838, endPoint y: 322, distance: 323.1
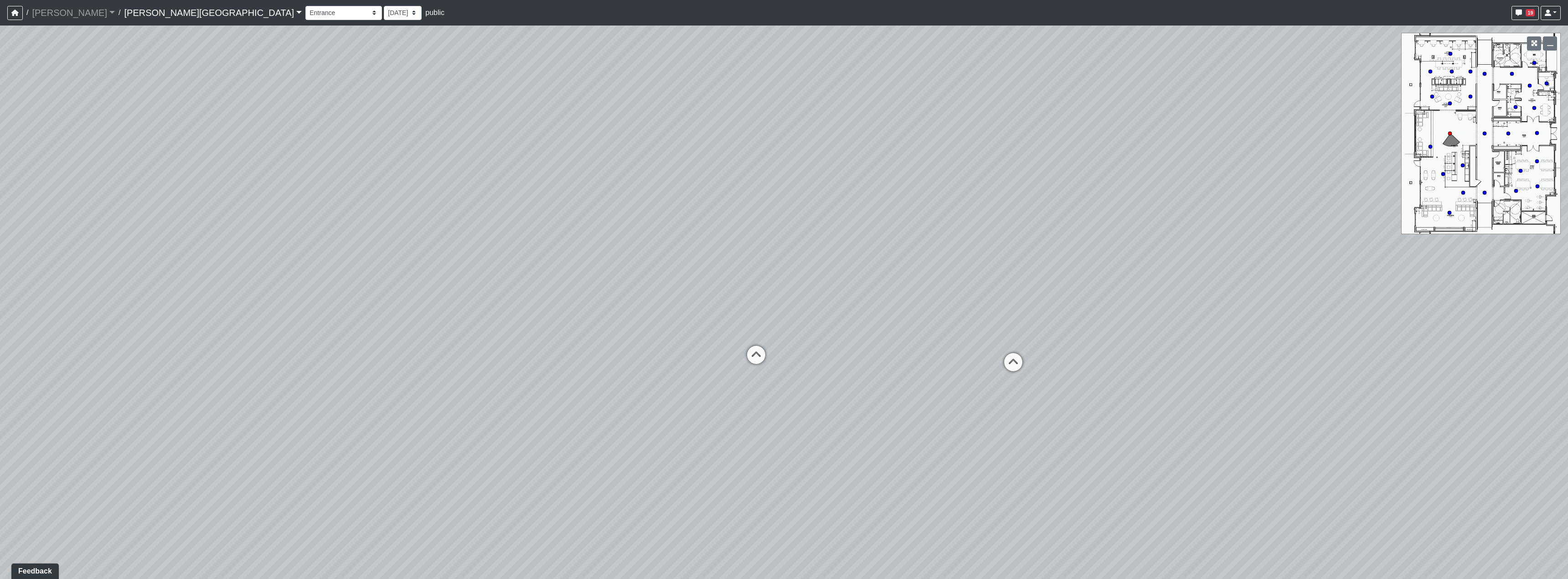
click at [838, 322] on div "Loading... Hallway - Hallway 2 Loading... Entry Loading... Clubroom - Entrance …" at bounding box center [784, 302] width 1568 height 553
drag, startPoint x: 409, startPoint y: 307, endPoint x: 734, endPoint y: 309, distance: 325.0
click at [667, 305] on div "Loading... Hallway - Hallway 2 Loading... Entry Loading... Clubroom - Entrance …" at bounding box center [784, 302] width 1568 height 553
drag, startPoint x: 500, startPoint y: 316, endPoint x: 831, endPoint y: 314, distance: 331.0
click at [831, 314] on div "Loading... Hallway - Hallway 2 Loading... Entry Loading... Clubroom - Entrance …" at bounding box center [784, 302] width 1568 height 553
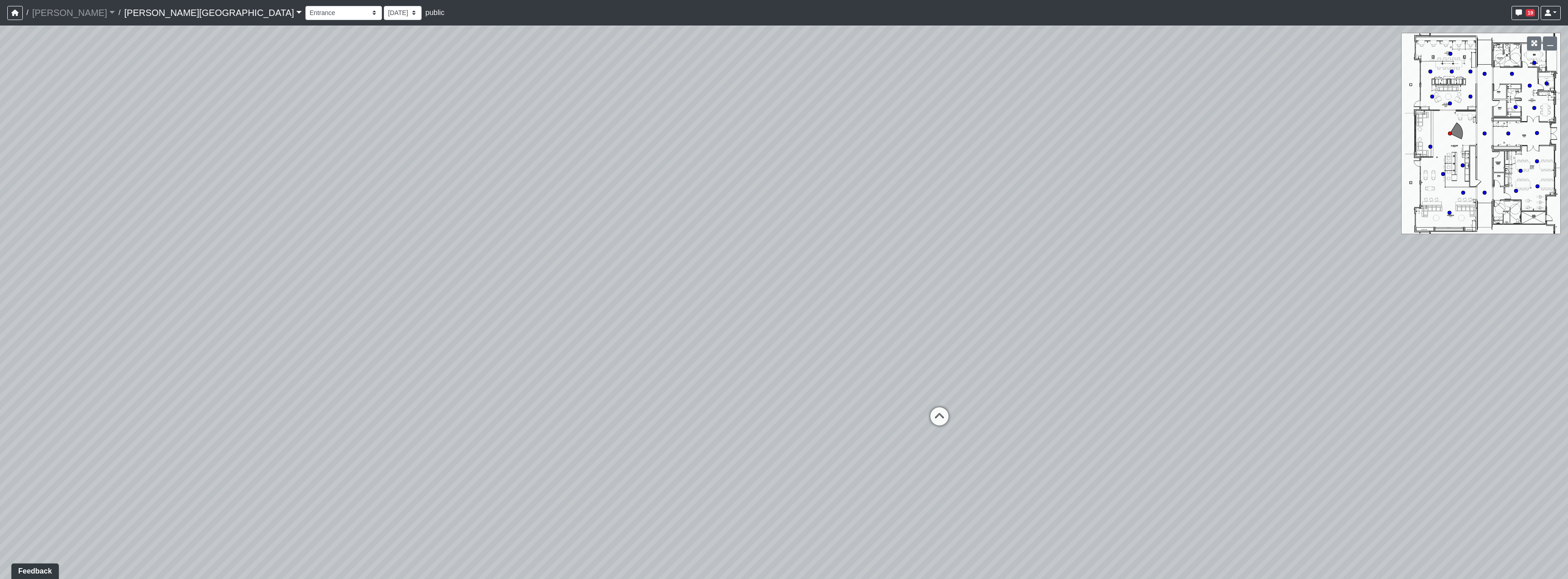
drag, startPoint x: 544, startPoint y: 260, endPoint x: 721, endPoint y: 297, distance: 180.8
click at [721, 297] on div "Loading... Hallway - Hallway 2 Loading... Entry Loading... Clubroom - Entrance …" at bounding box center [784, 302] width 1568 height 553
drag, startPoint x: 594, startPoint y: 383, endPoint x: 980, endPoint y: 375, distance: 386.1
click at [980, 375] on div "Loading... Hallway - Hallway 2 Loading... Entry Loading... Clubroom - Entrance …" at bounding box center [784, 302] width 1568 height 553
drag, startPoint x: 587, startPoint y: 246, endPoint x: 1211, endPoint y: 302, distance: 626.5
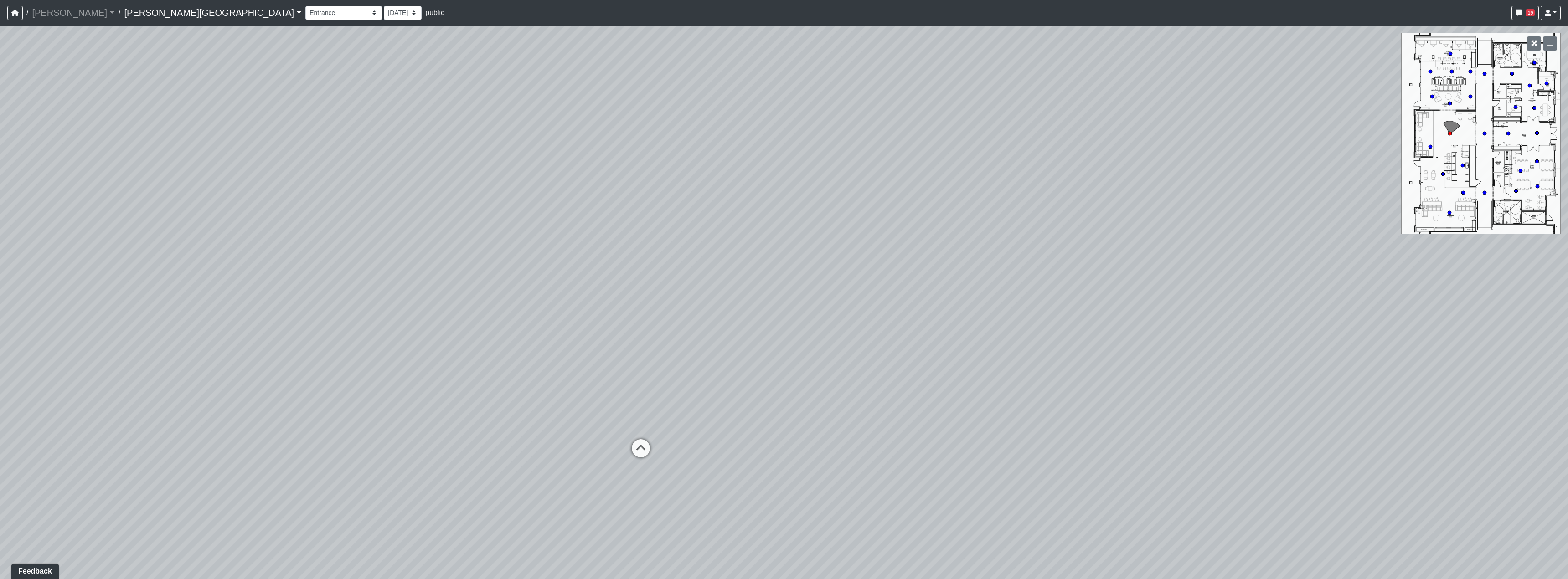
click at [1206, 300] on div "Loading... Hallway - Hallway 2 Loading... Entry Loading... Clubroom - Entrance …" at bounding box center [784, 302] width 1568 height 553
